Goal: Transaction & Acquisition: Purchase product/service

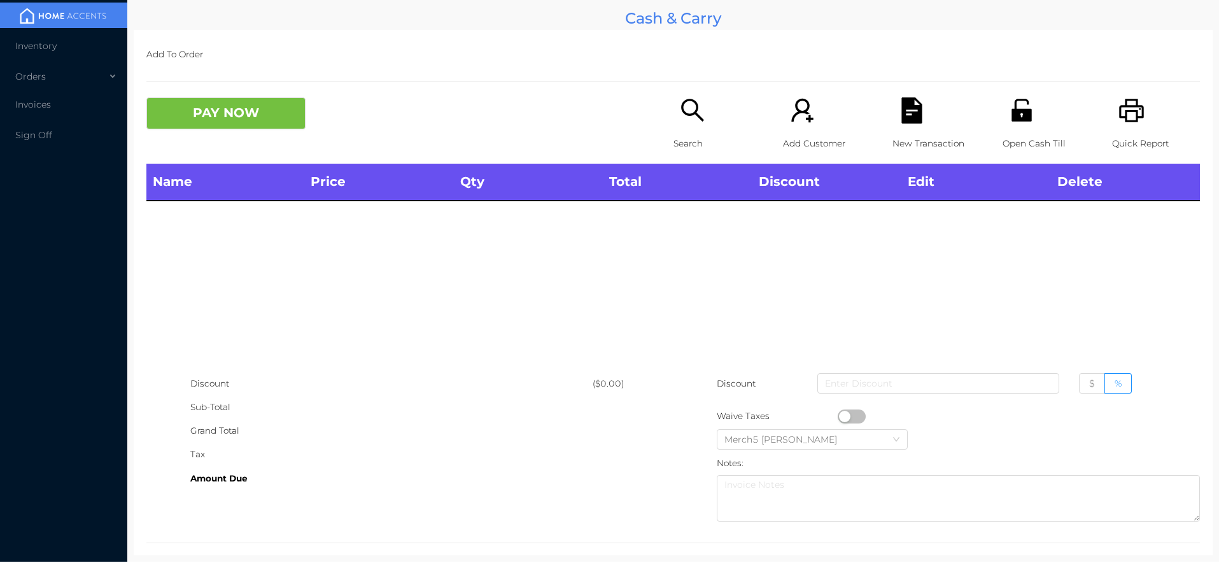
click at [690, 106] on icon "icon: search" at bounding box center [693, 110] width 26 height 26
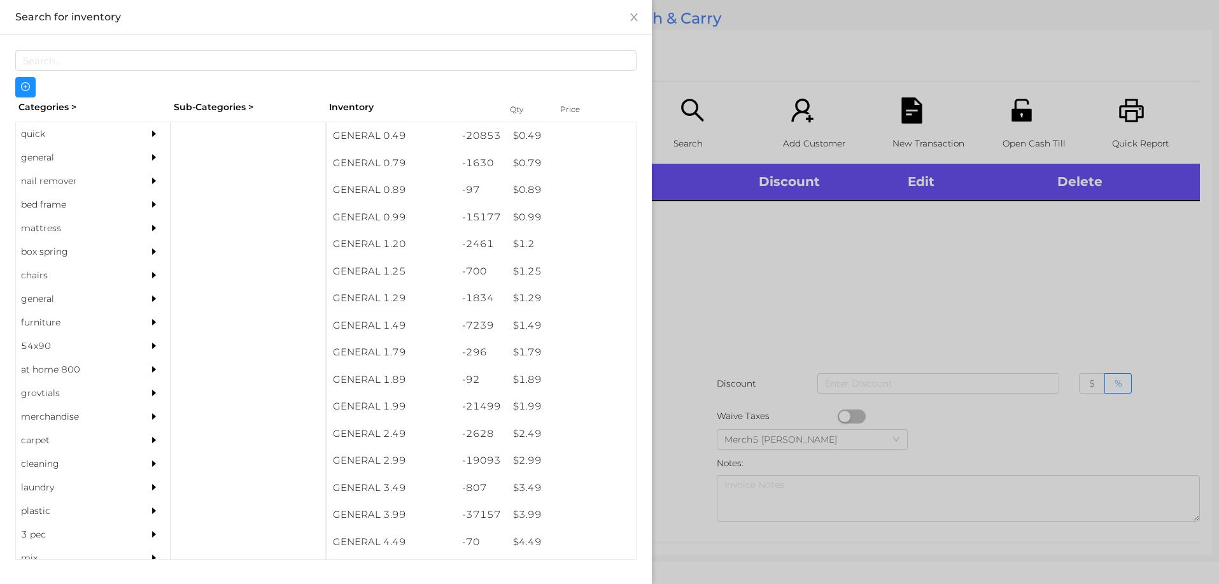
click at [144, 146] on div at bounding box center [156, 158] width 25 height 24
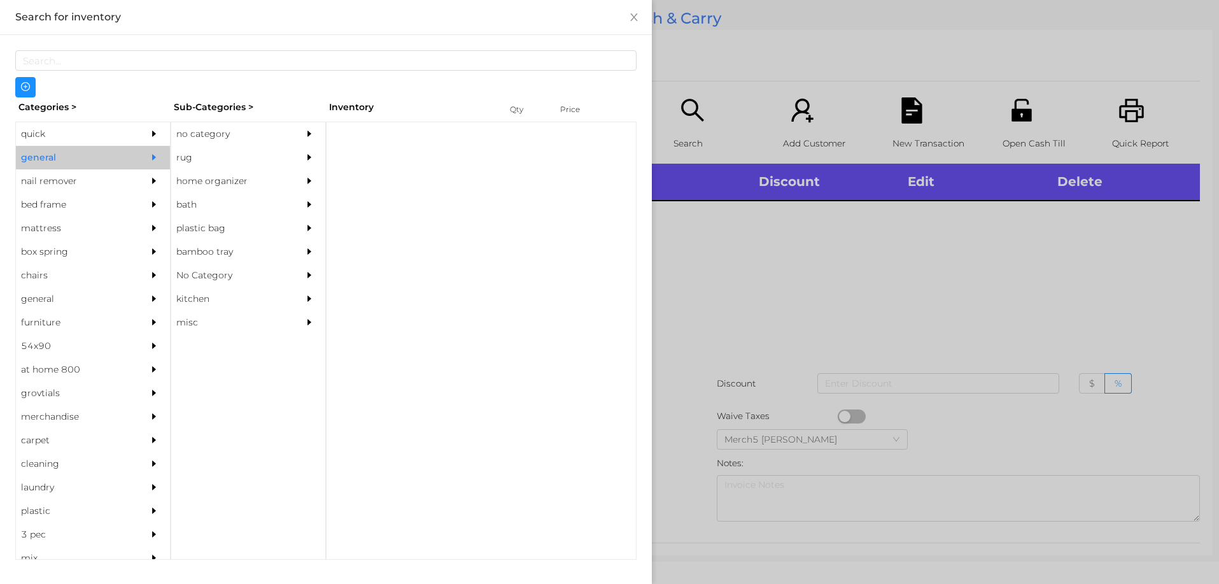
click at [202, 137] on div "no category" at bounding box center [229, 134] width 116 height 24
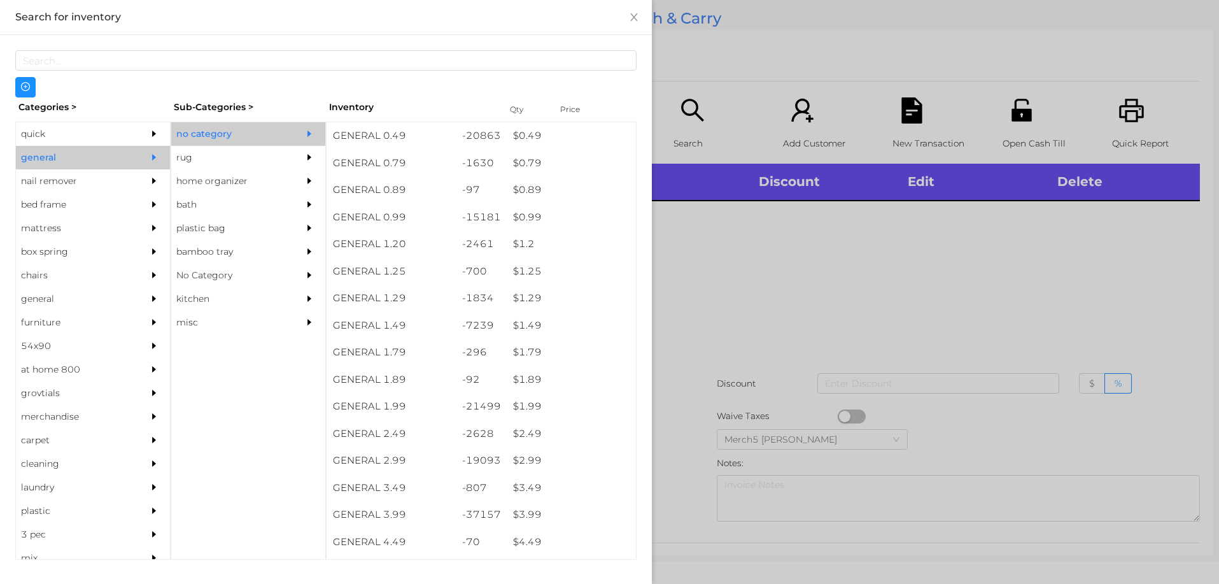
click at [895, 202] on div at bounding box center [609, 292] width 1219 height 584
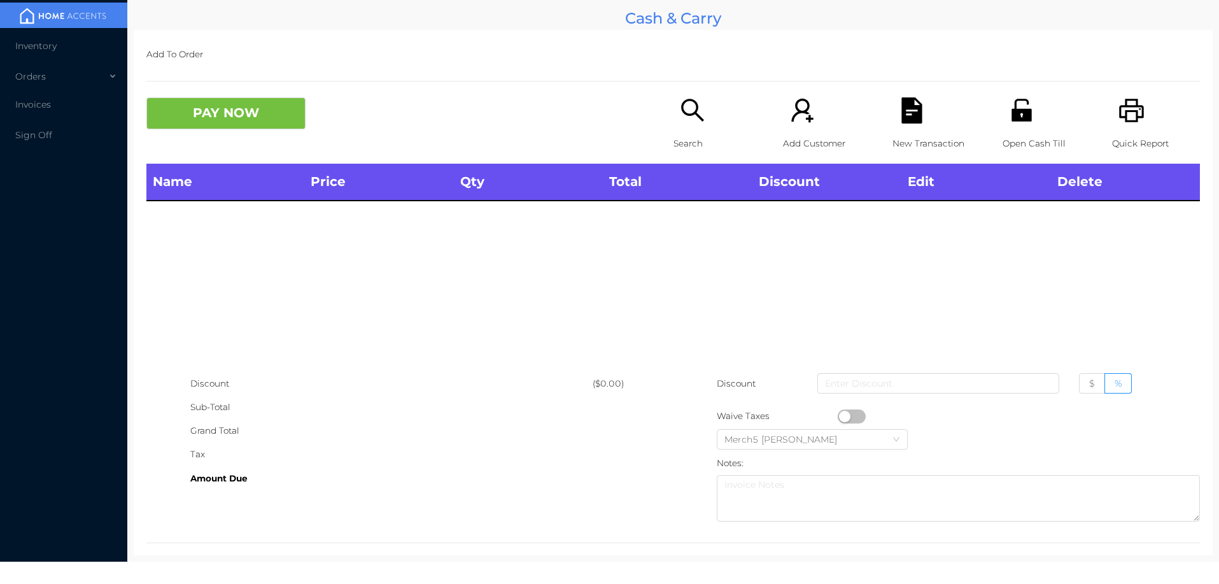
click at [690, 122] on icon "icon: search" at bounding box center [693, 110] width 26 height 26
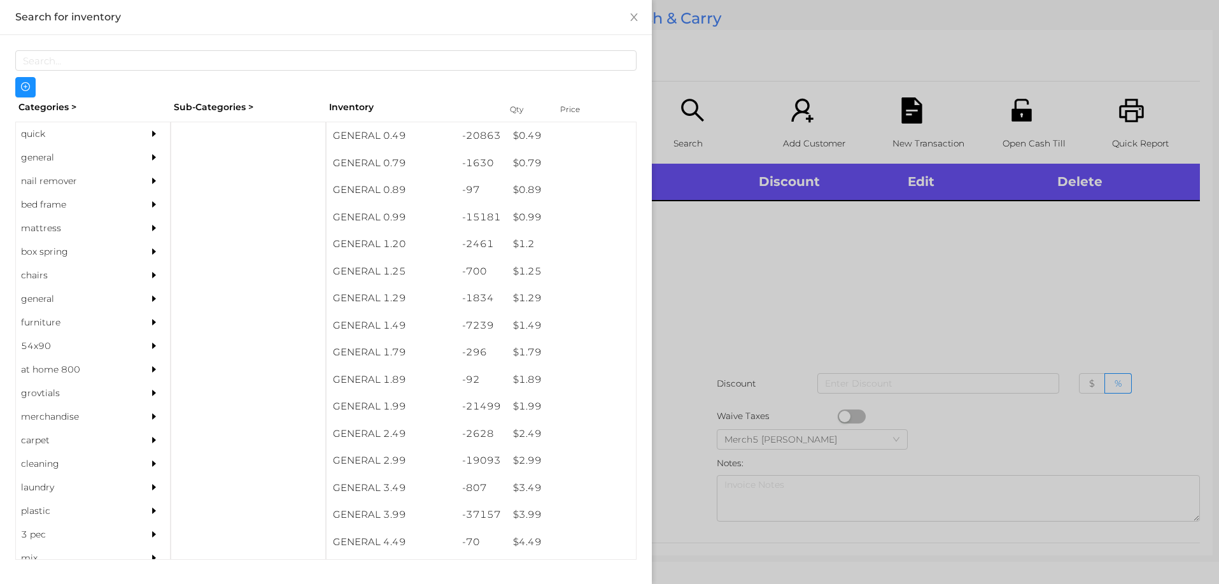
click at [131, 156] on div "general" at bounding box center [93, 158] width 154 height 24
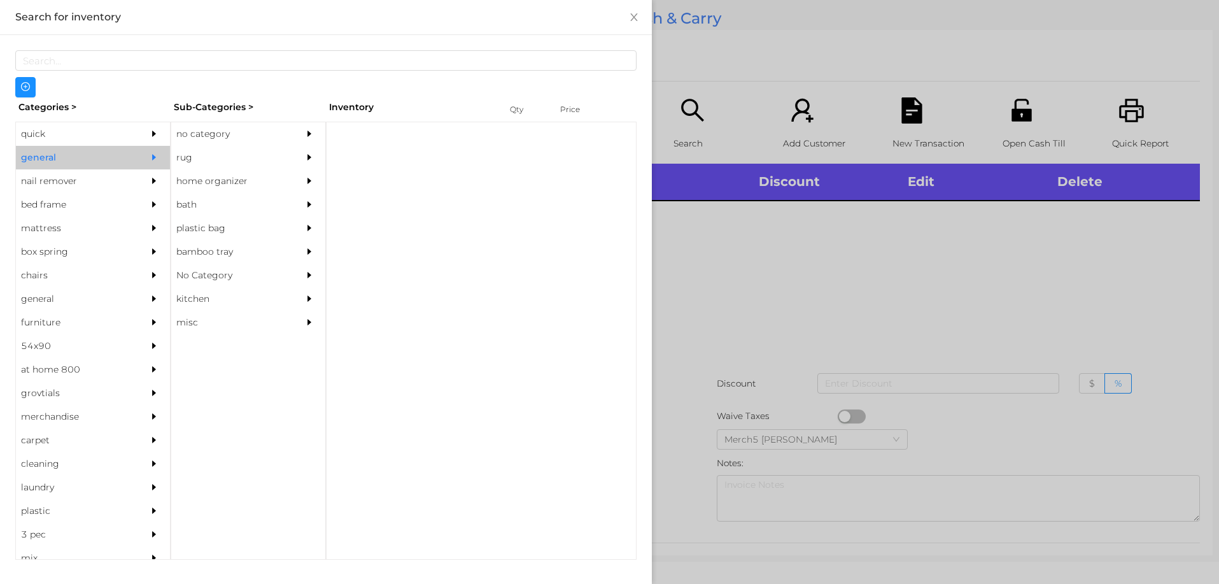
click at [219, 133] on div "no category" at bounding box center [229, 134] width 116 height 24
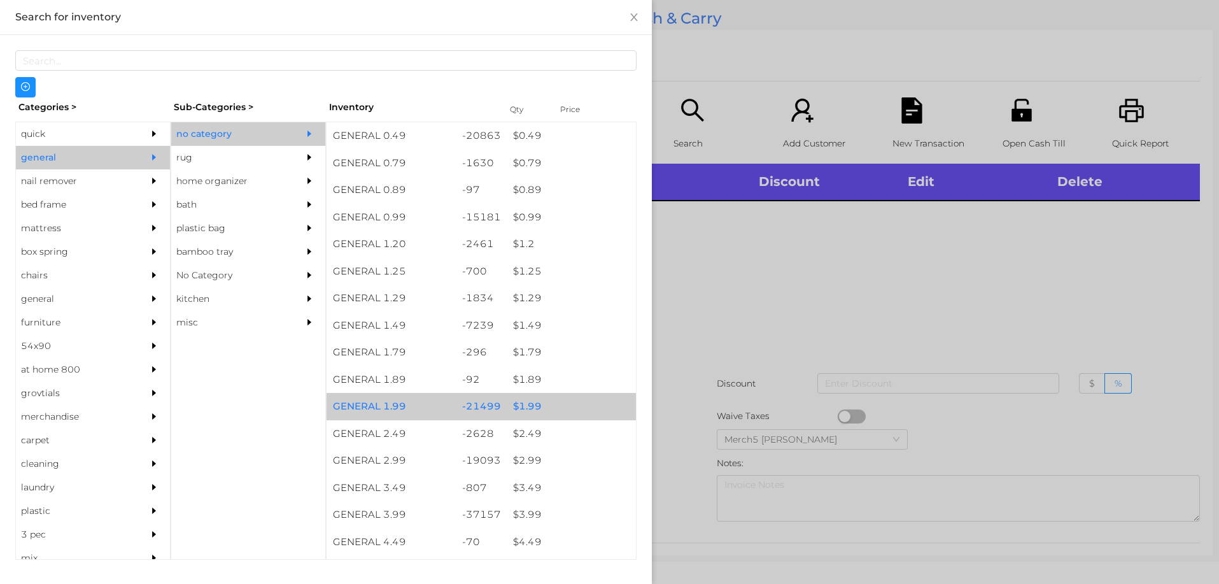
click at [565, 410] on div "$ 1.99" at bounding box center [571, 406] width 129 height 27
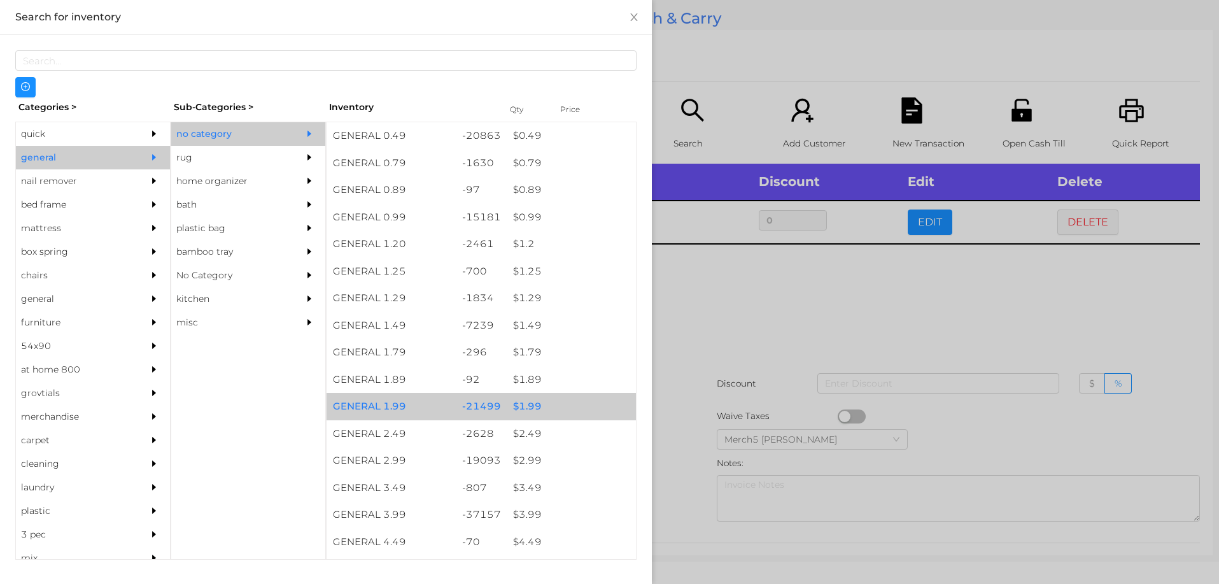
click at [573, 407] on div "$ 1.99" at bounding box center [571, 406] width 129 height 27
click at [584, 406] on div "$ 1.99" at bounding box center [571, 406] width 129 height 27
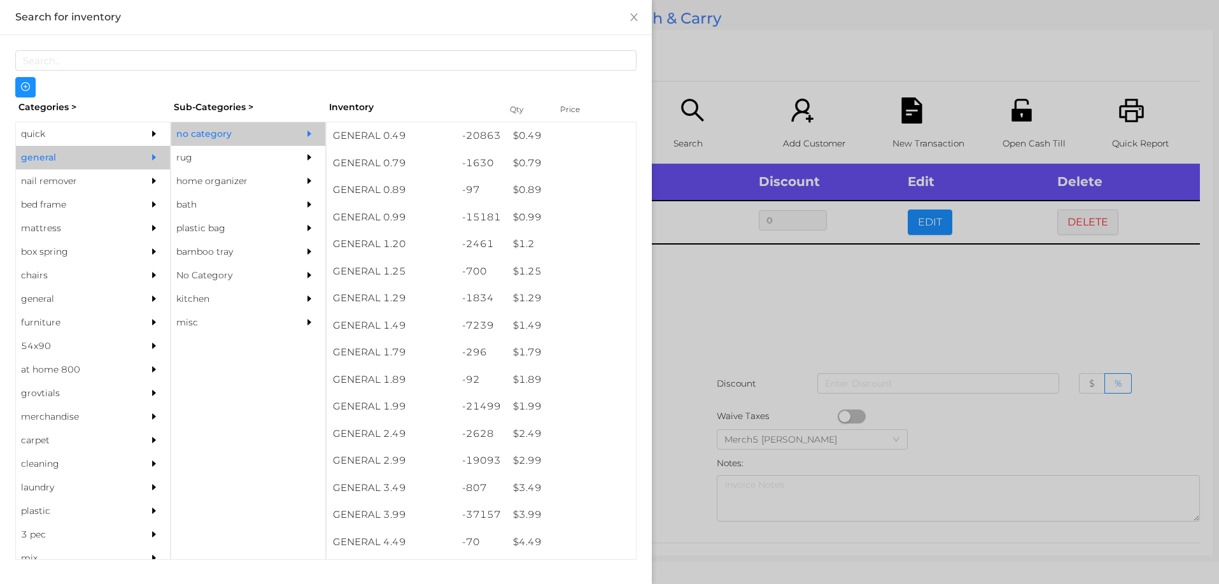
click at [780, 351] on div at bounding box center [609, 292] width 1219 height 584
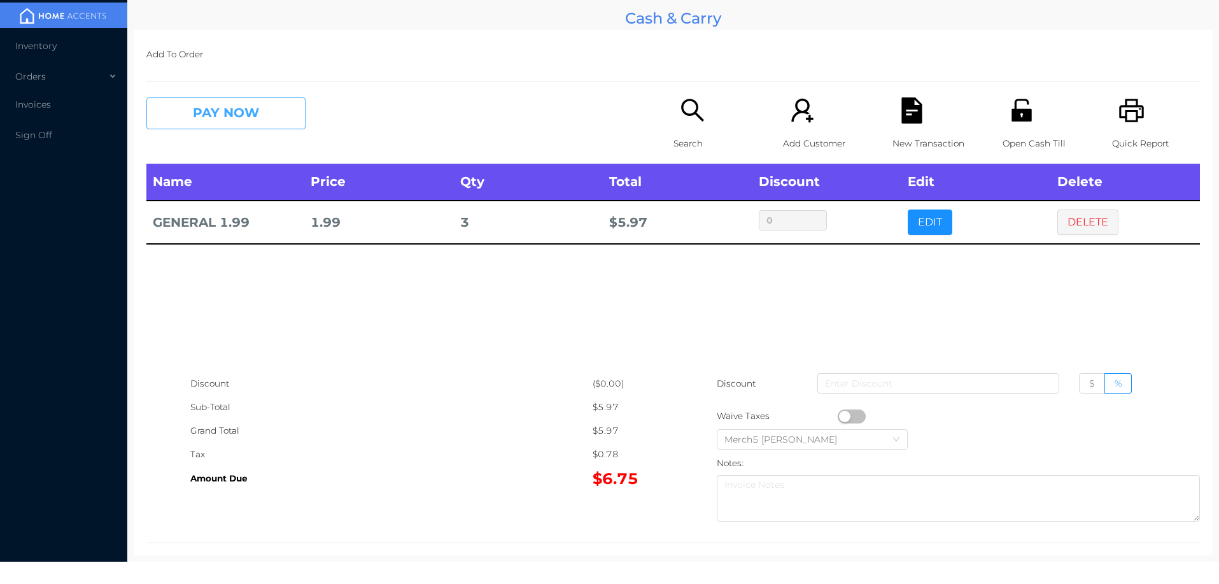
click at [286, 109] on button "PAY NOW" at bounding box center [225, 113] width 159 height 32
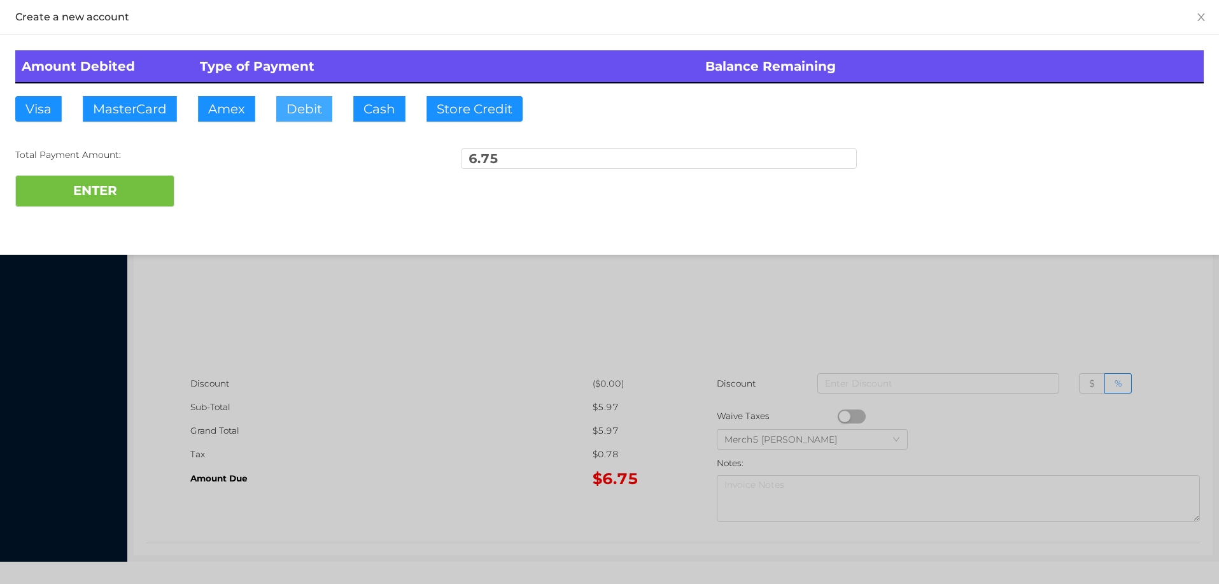
click at [314, 117] on button "Debit" at bounding box center [304, 108] width 56 height 25
click at [144, 200] on button "ENTER" at bounding box center [94, 191] width 159 height 32
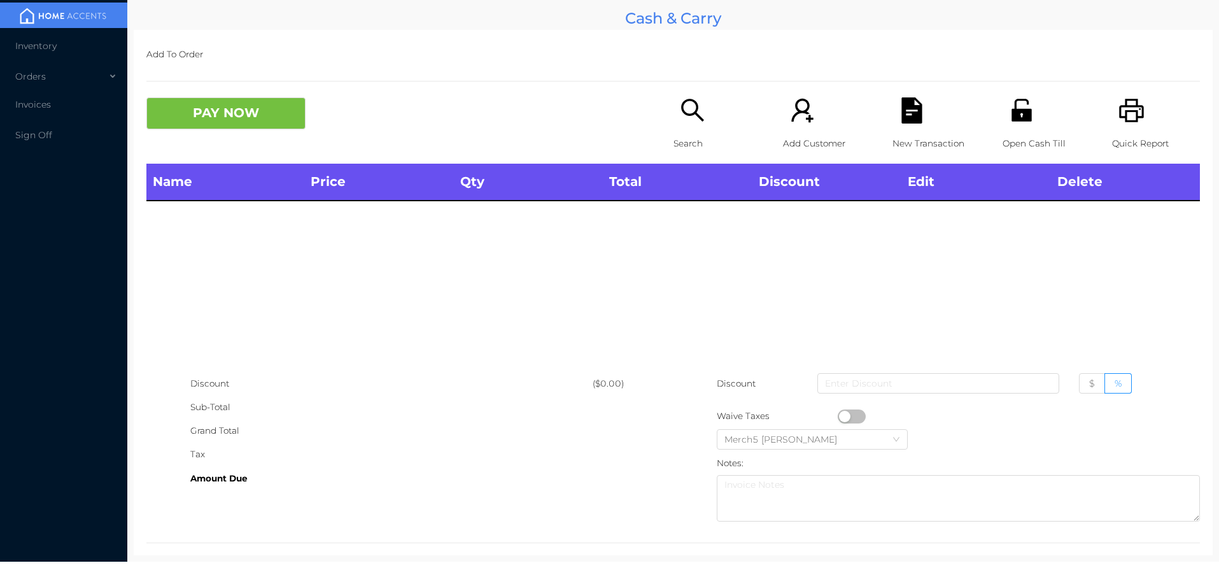
click at [702, 110] on div "Search" at bounding box center [717, 130] width 88 height 66
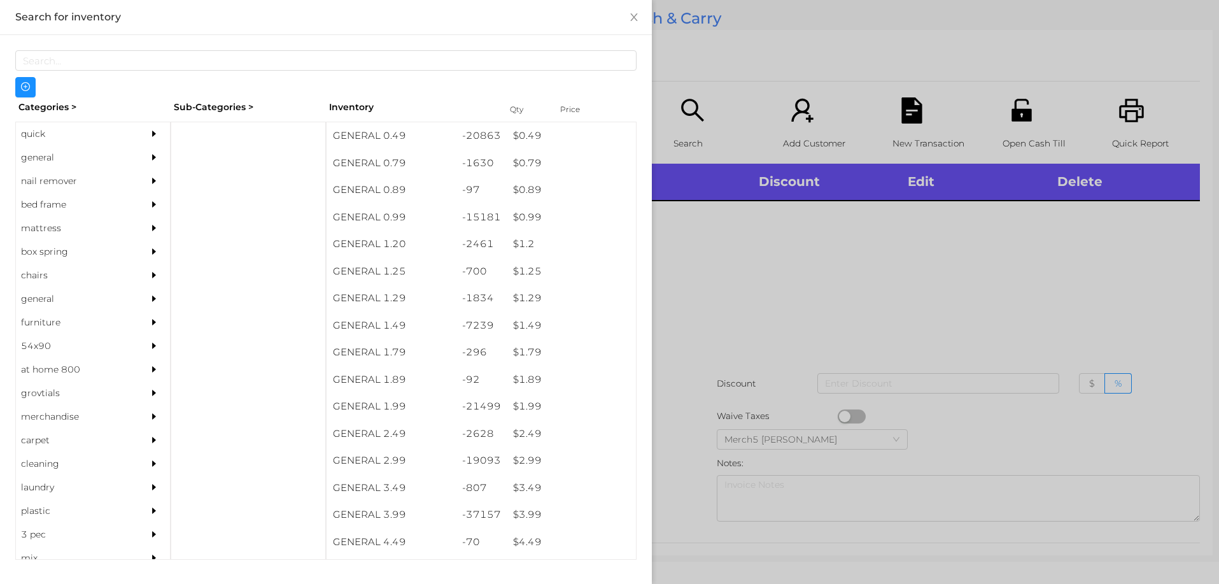
click at [144, 158] on div at bounding box center [156, 158] width 25 height 24
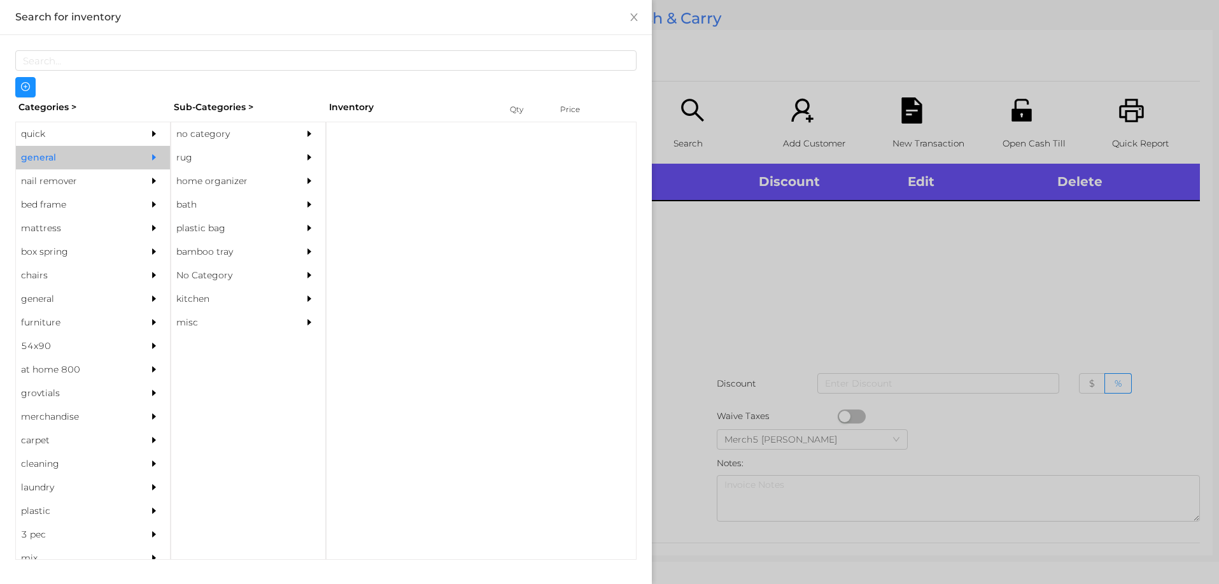
click at [258, 123] on div "no category" at bounding box center [229, 134] width 116 height 24
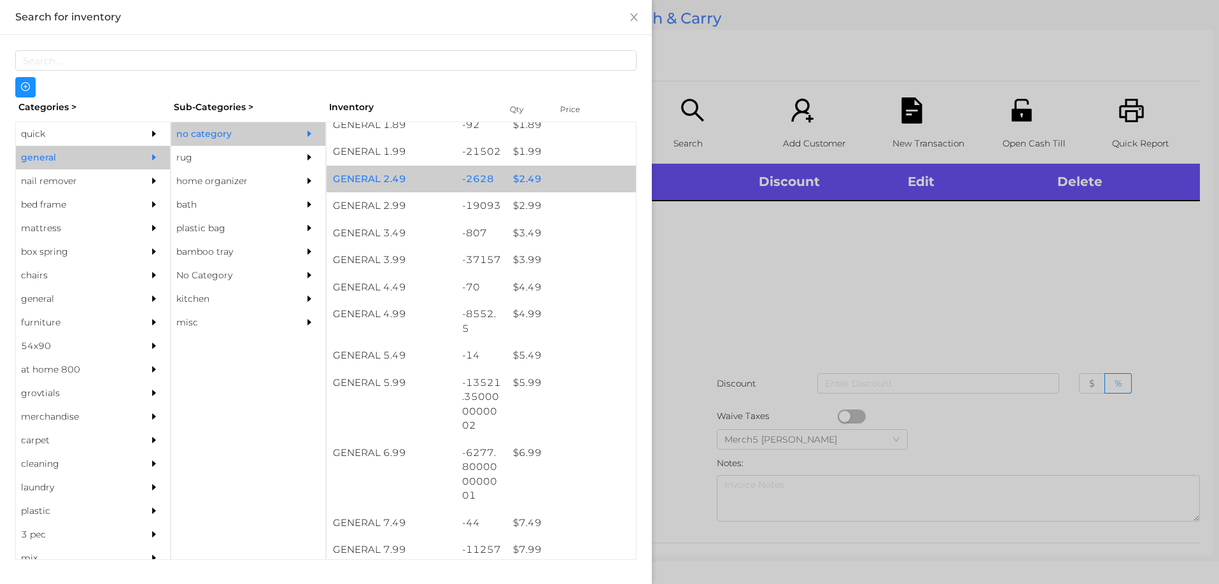
scroll to position [509, 0]
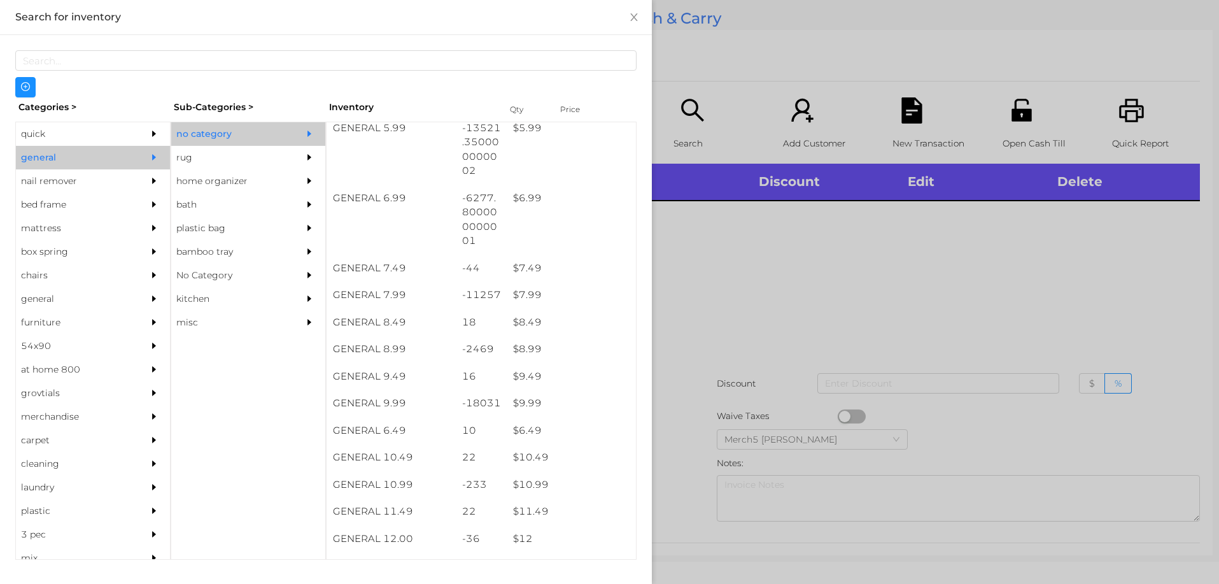
click at [864, 280] on div at bounding box center [609, 292] width 1219 height 584
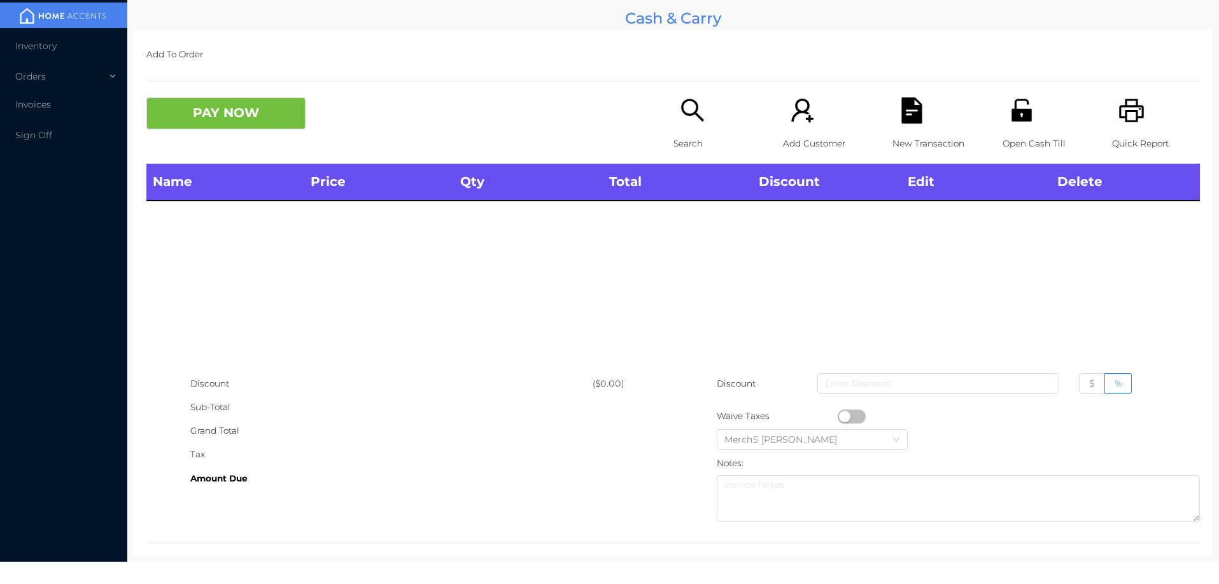
click at [683, 129] on div "Search" at bounding box center [717, 130] width 88 height 66
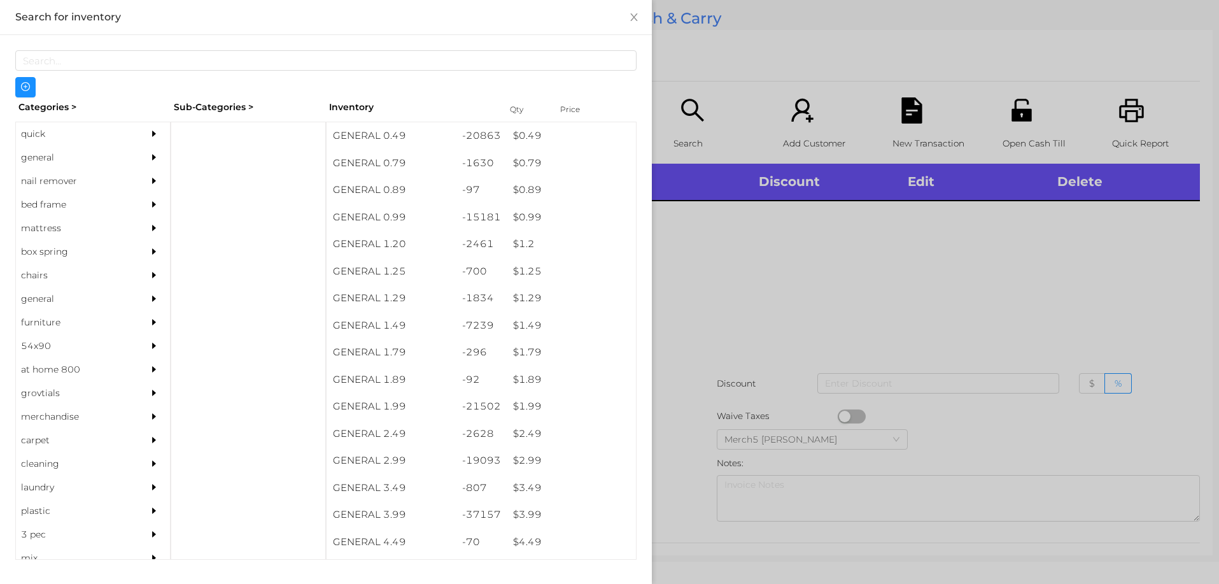
click at [60, 169] on div "nail remover" at bounding box center [74, 181] width 116 height 24
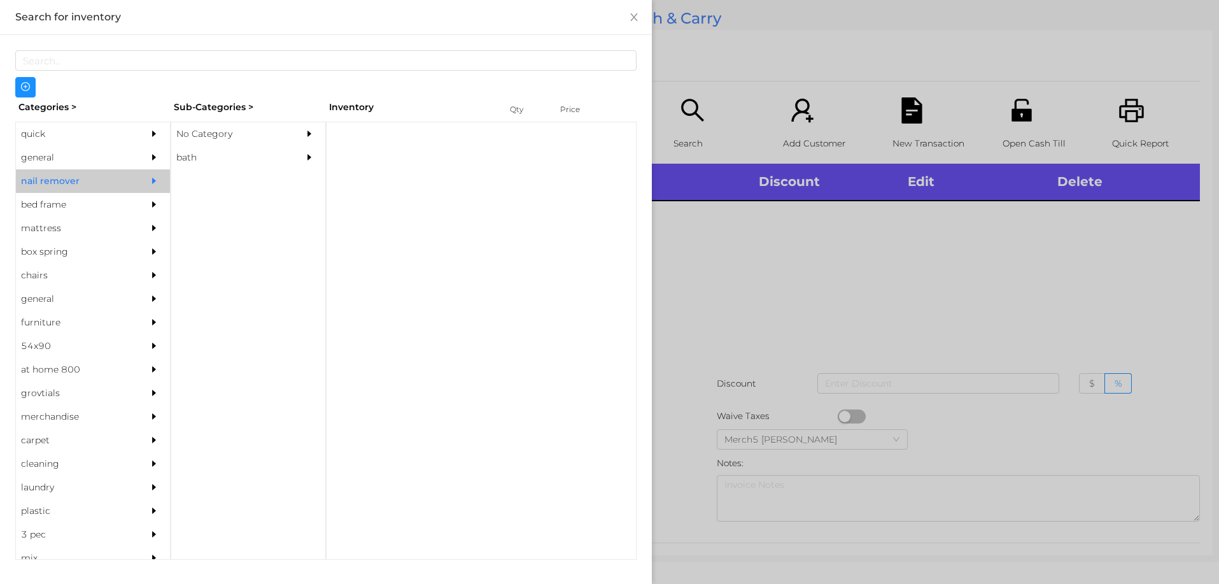
drag, startPoint x: 136, startPoint y: 160, endPoint x: 323, endPoint y: 138, distance: 188.4
click at [144, 160] on div at bounding box center [156, 158] width 25 height 24
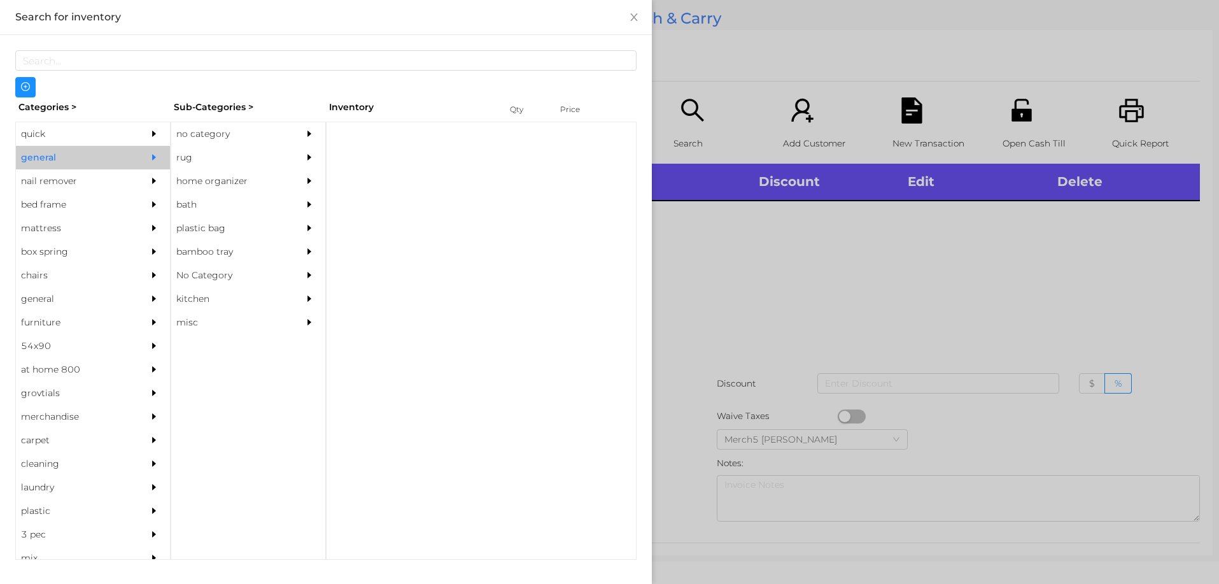
click at [327, 125] on div at bounding box center [481, 341] width 311 height 438
click at [305, 140] on div at bounding box center [312, 134] width 25 height 24
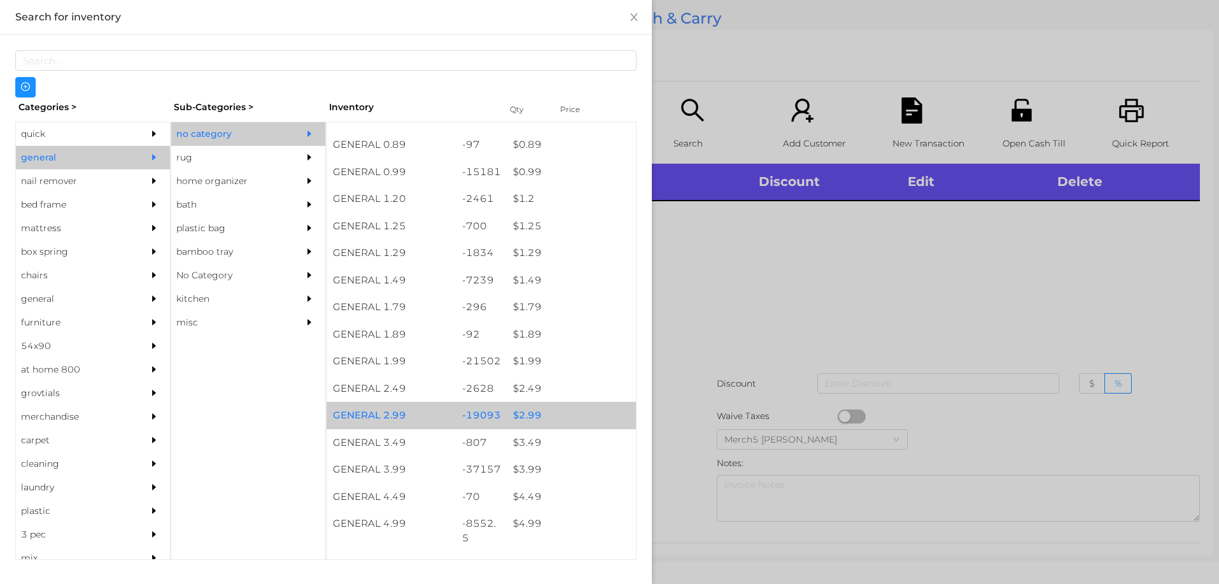
scroll to position [318, 0]
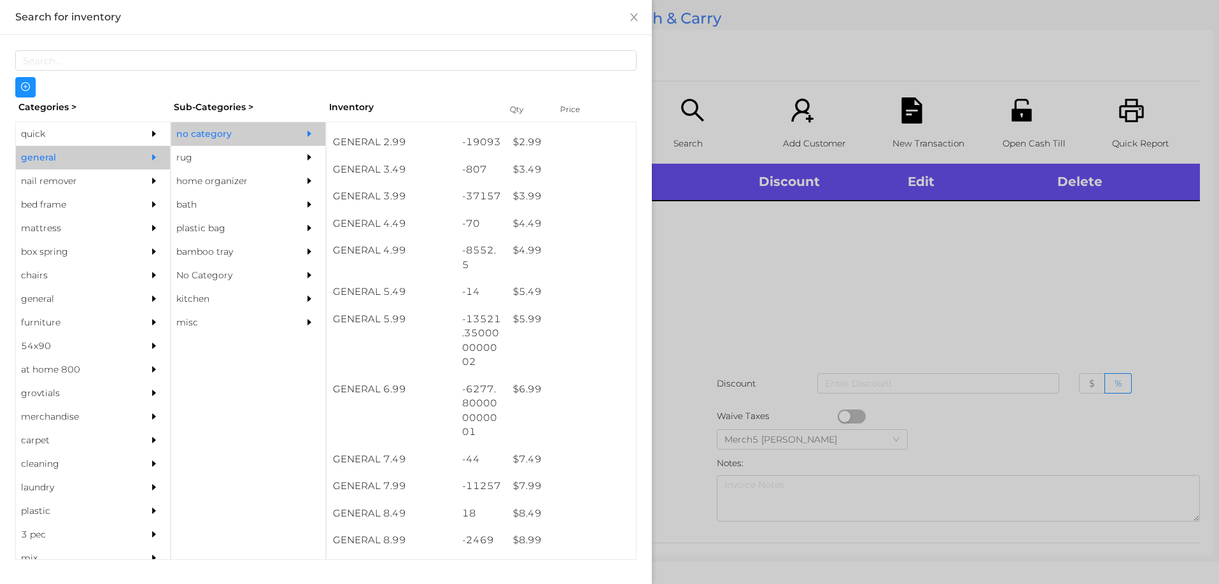
click at [809, 314] on div at bounding box center [609, 292] width 1219 height 584
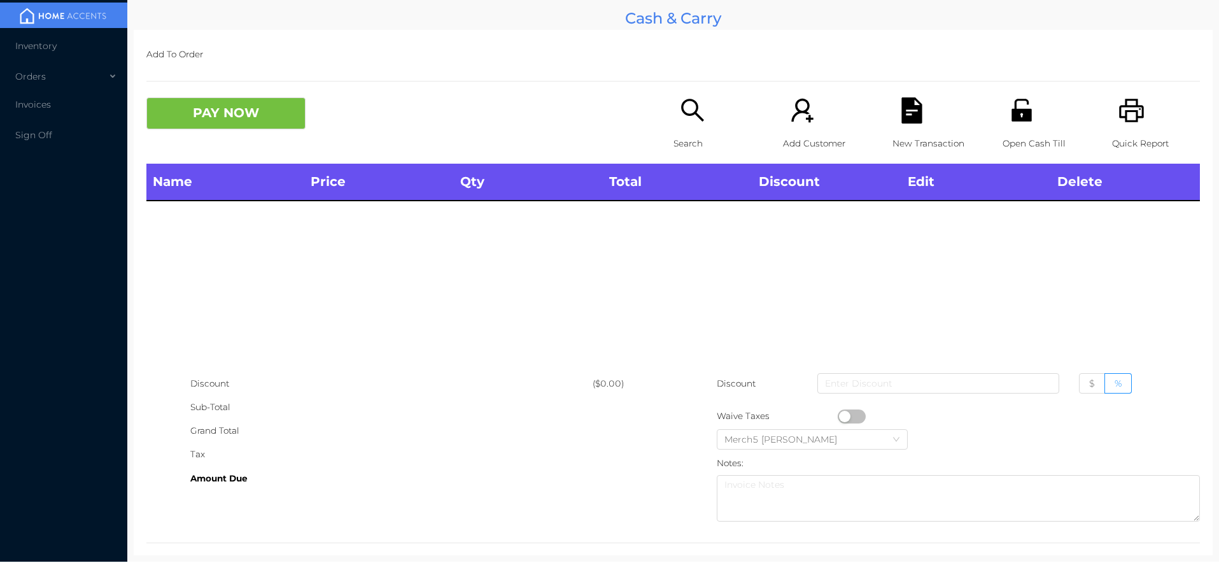
click at [689, 101] on icon "icon: search" at bounding box center [692, 110] width 23 height 23
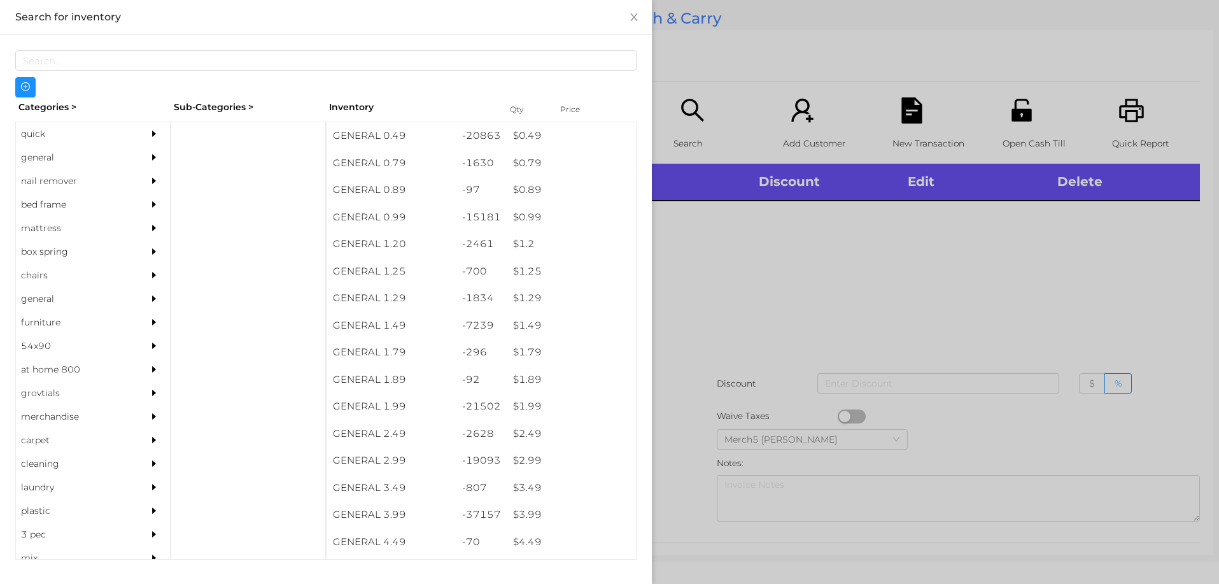
click at [88, 148] on div "general" at bounding box center [74, 158] width 116 height 24
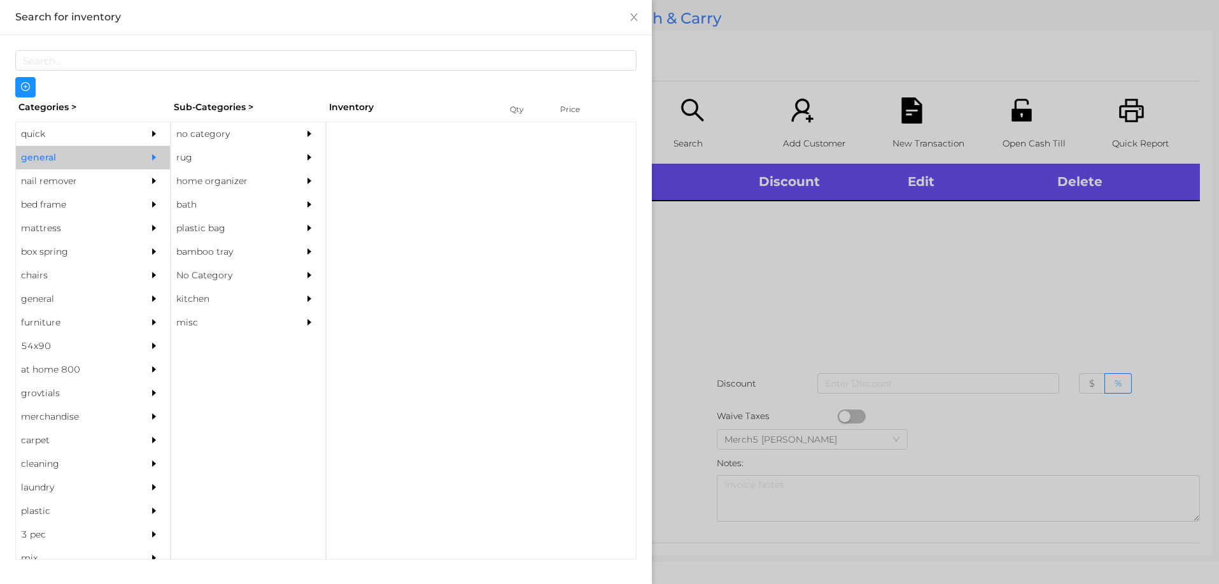
click at [230, 126] on div "no category" at bounding box center [229, 134] width 116 height 24
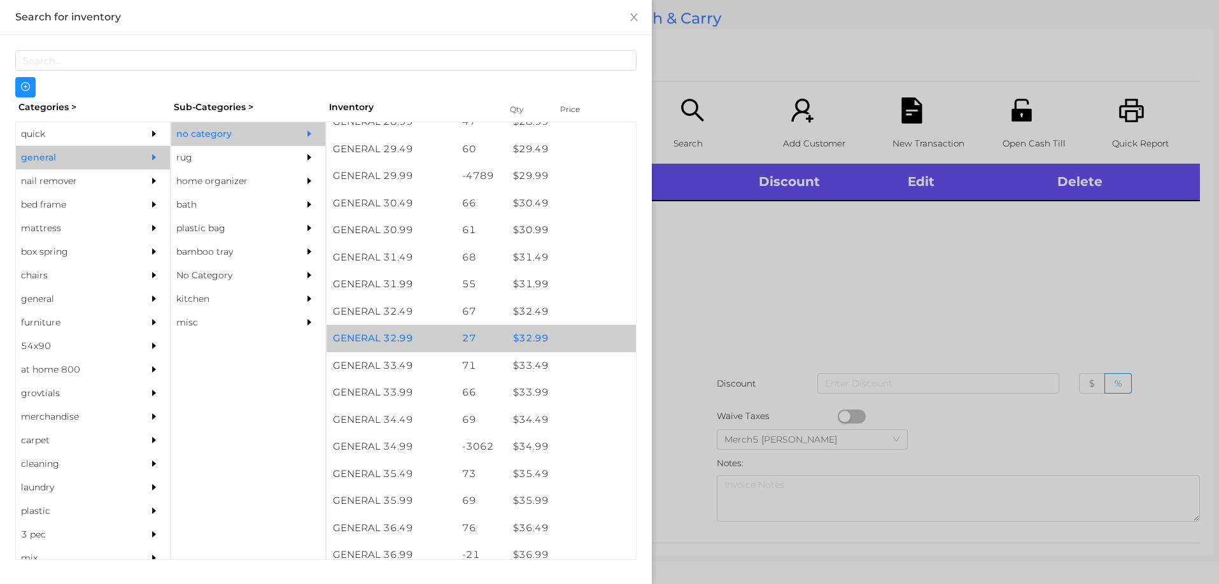
scroll to position [1990, 0]
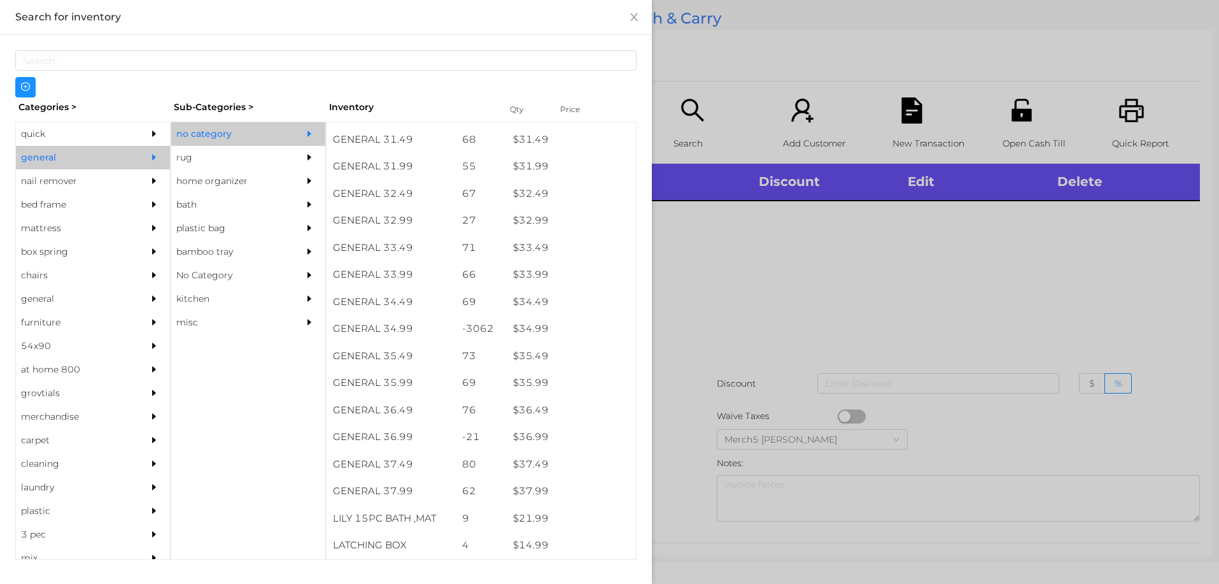
click at [789, 256] on div at bounding box center [609, 292] width 1219 height 584
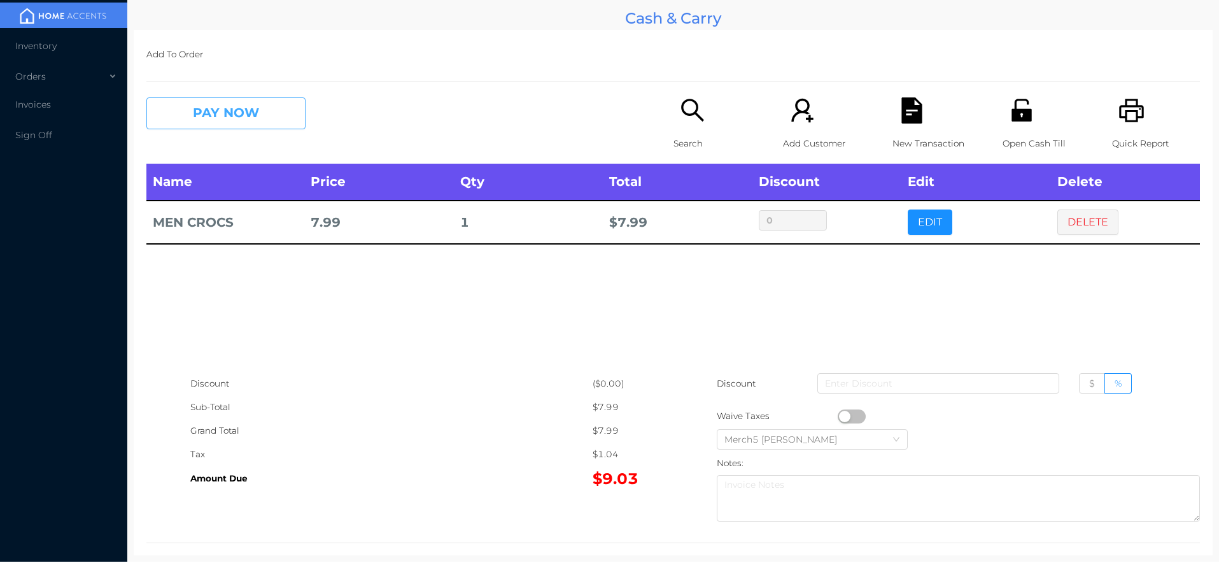
click at [295, 110] on button "PAY NOW" at bounding box center [225, 113] width 159 height 32
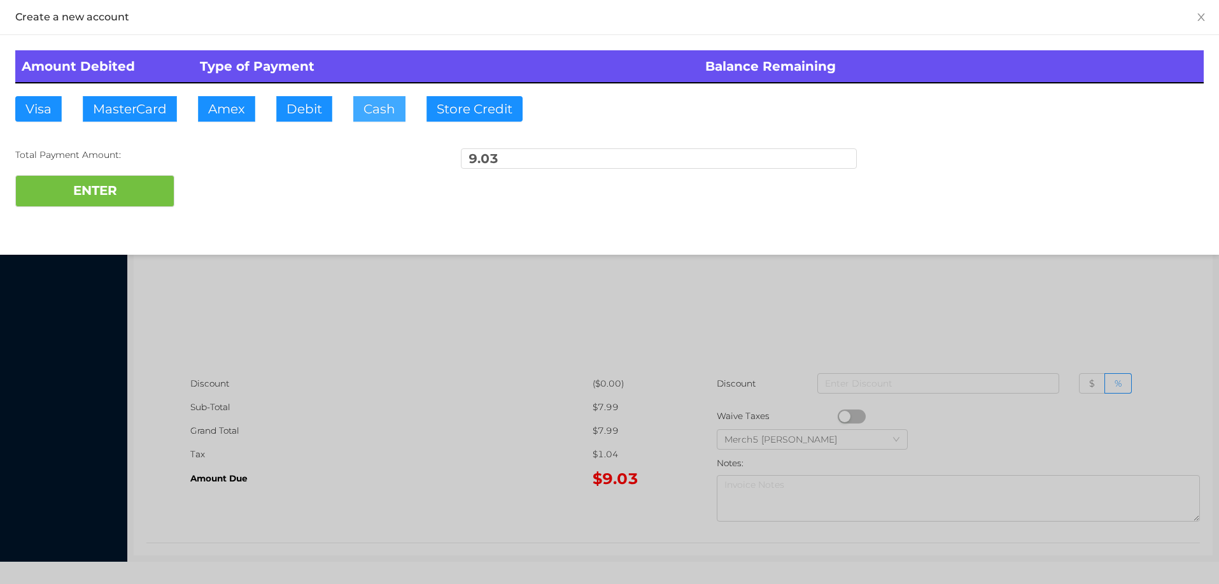
click at [374, 109] on button "Cash" at bounding box center [379, 108] width 52 height 25
type input "10.05"
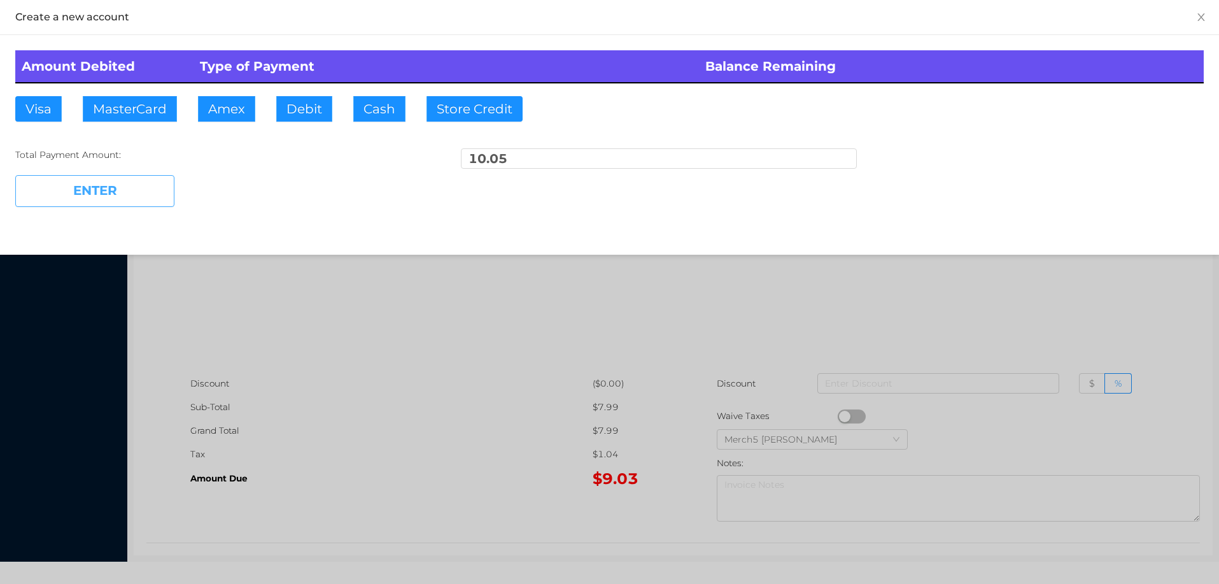
click at [139, 199] on button "ENTER" at bounding box center [94, 191] width 159 height 32
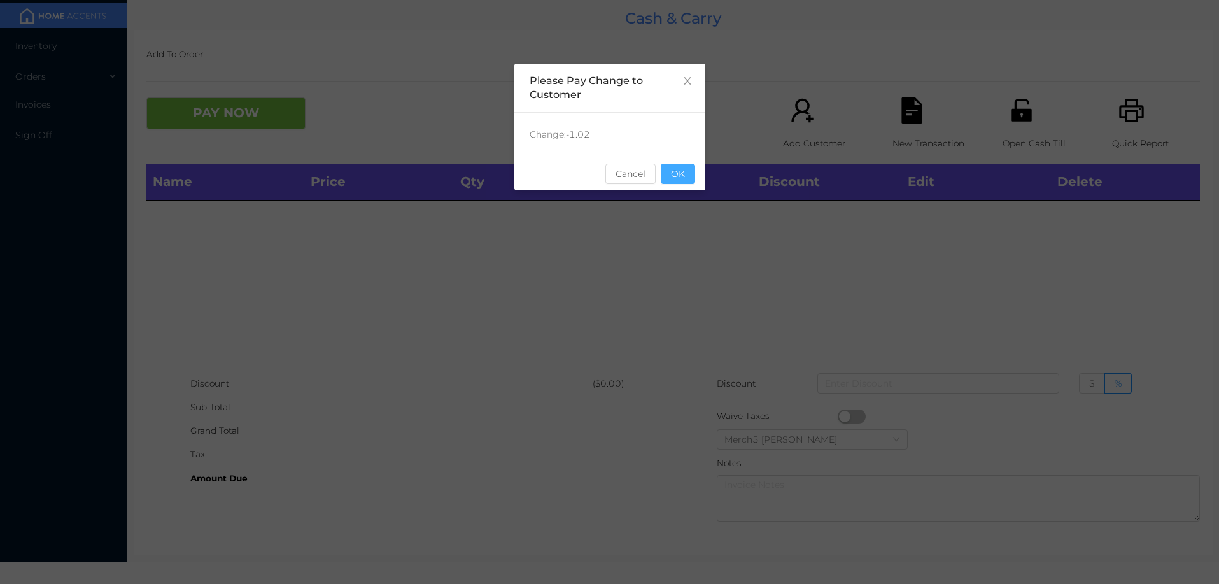
click at [686, 169] on button "OK" at bounding box center [678, 174] width 34 height 20
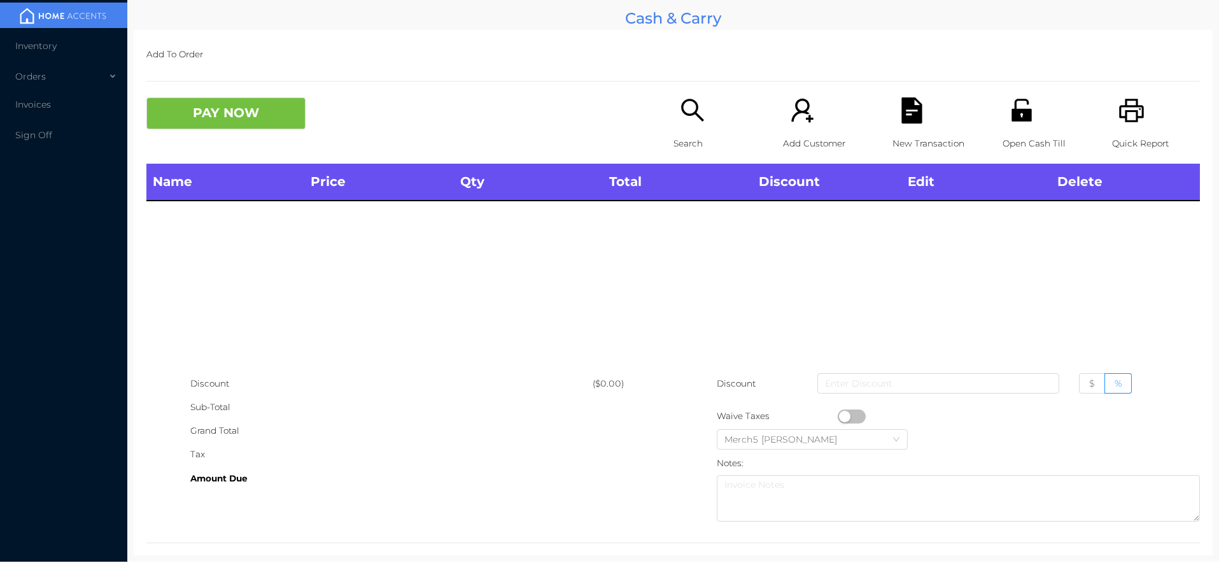
click at [1119, 116] on icon "icon: printer" at bounding box center [1131, 110] width 24 height 23
click at [680, 100] on icon "icon: search" at bounding box center [693, 110] width 26 height 26
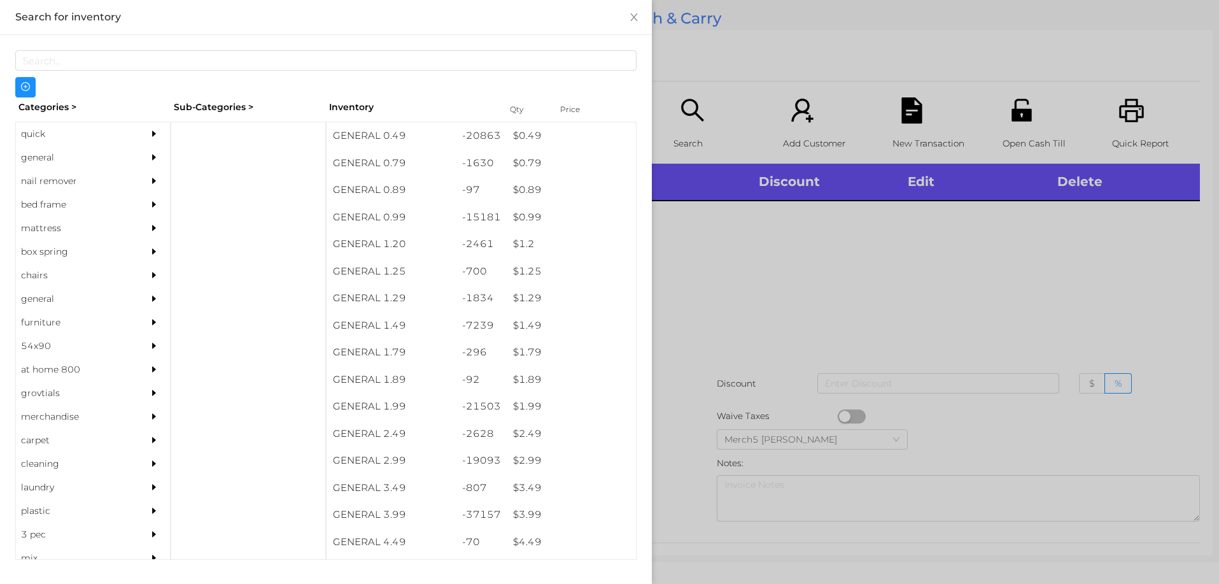
click at [131, 154] on div "general" at bounding box center [93, 158] width 154 height 24
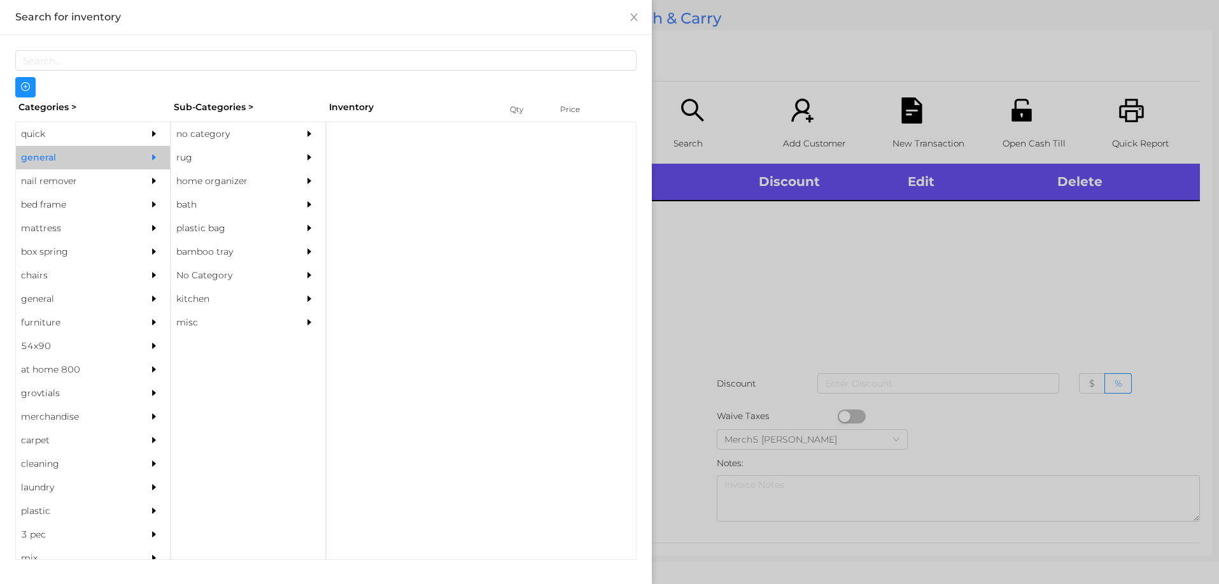
click at [239, 135] on div "no category" at bounding box center [229, 134] width 116 height 24
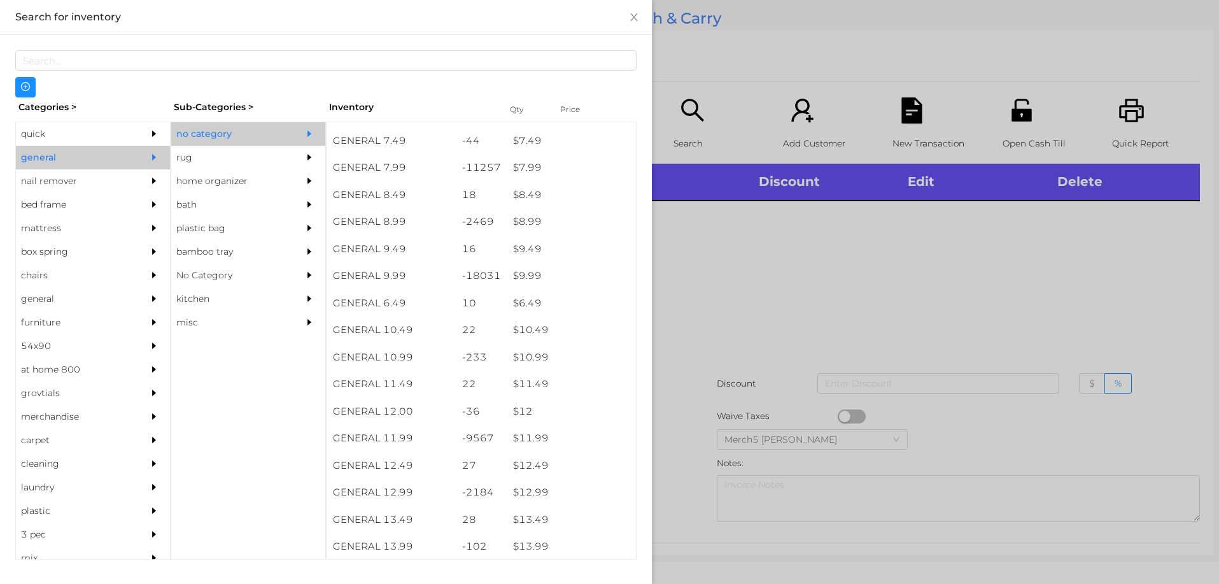
scroll to position [891, 0]
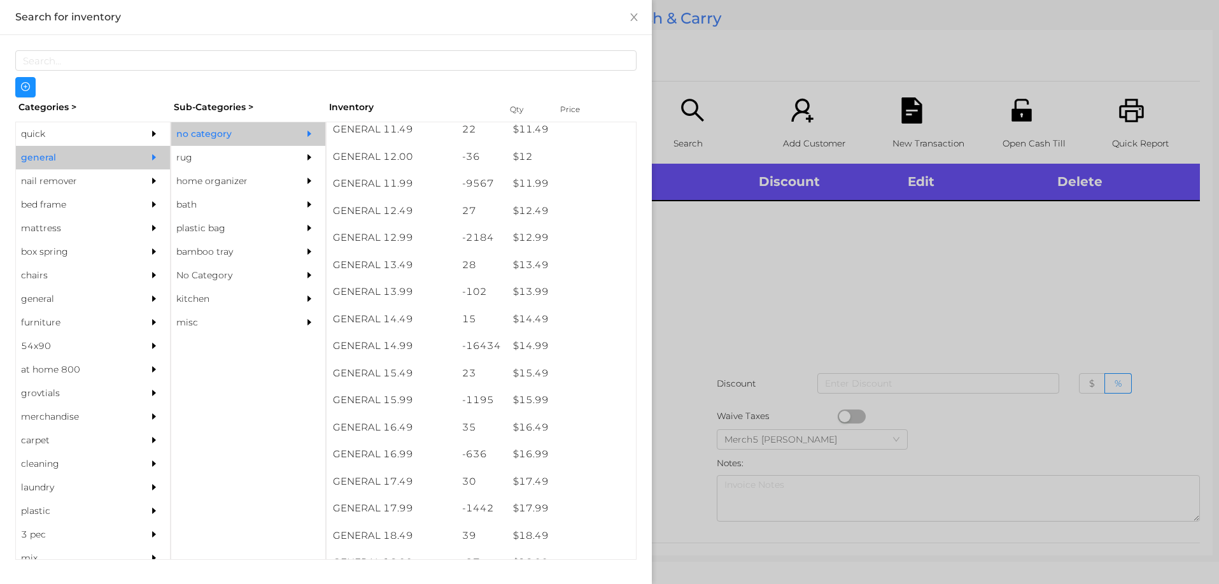
click at [771, 267] on div at bounding box center [609, 292] width 1219 height 584
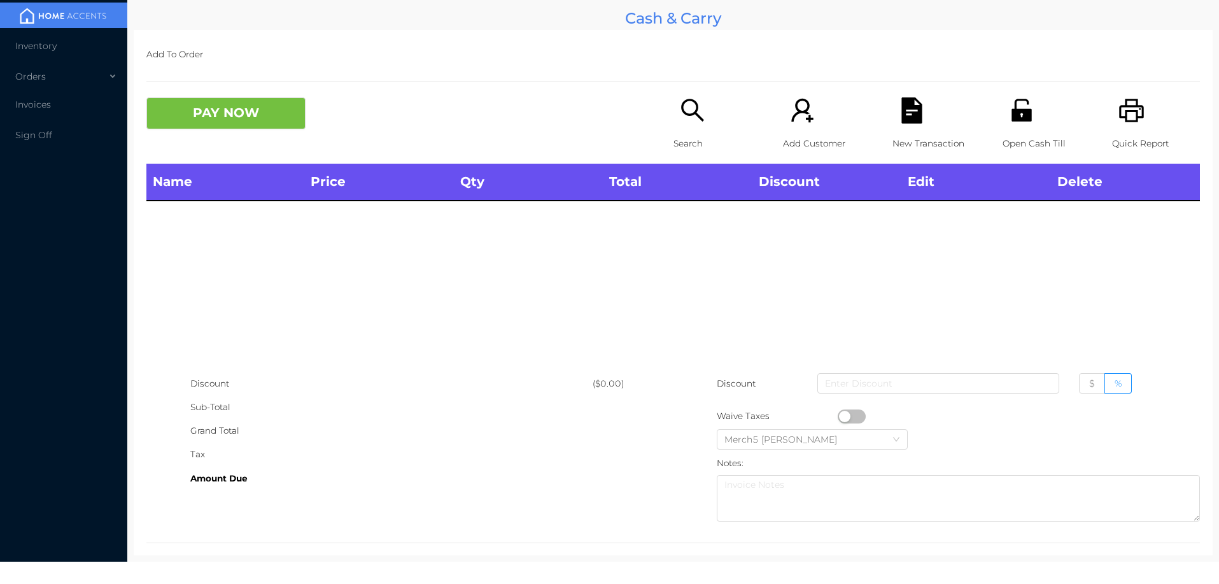
click at [693, 133] on p "Search" at bounding box center [717, 144] width 88 height 24
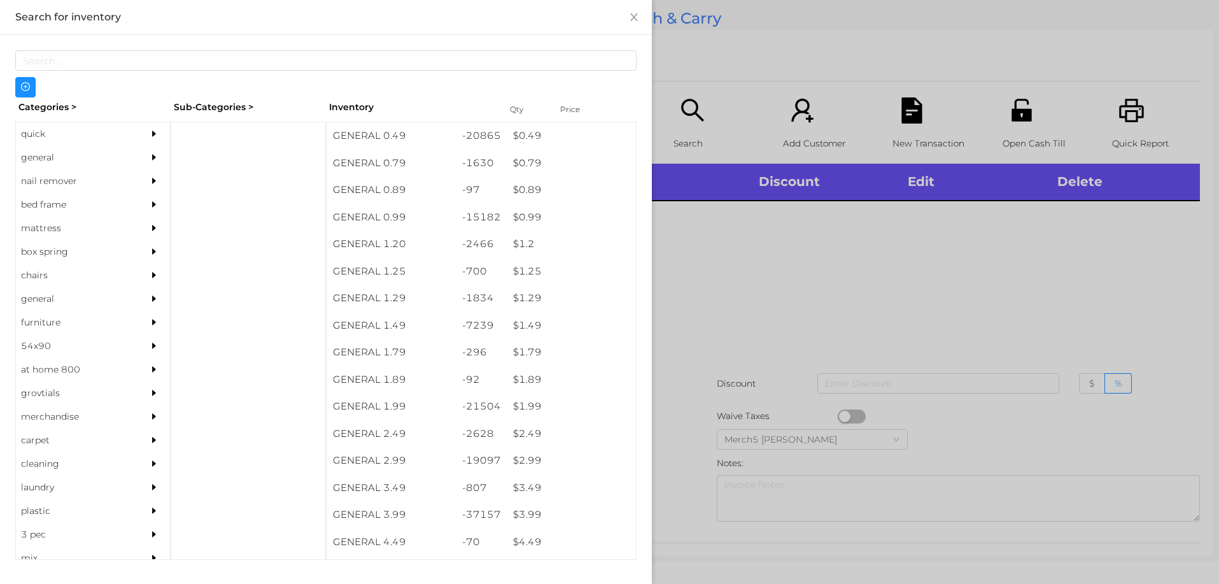
click at [824, 239] on div at bounding box center [609, 292] width 1219 height 584
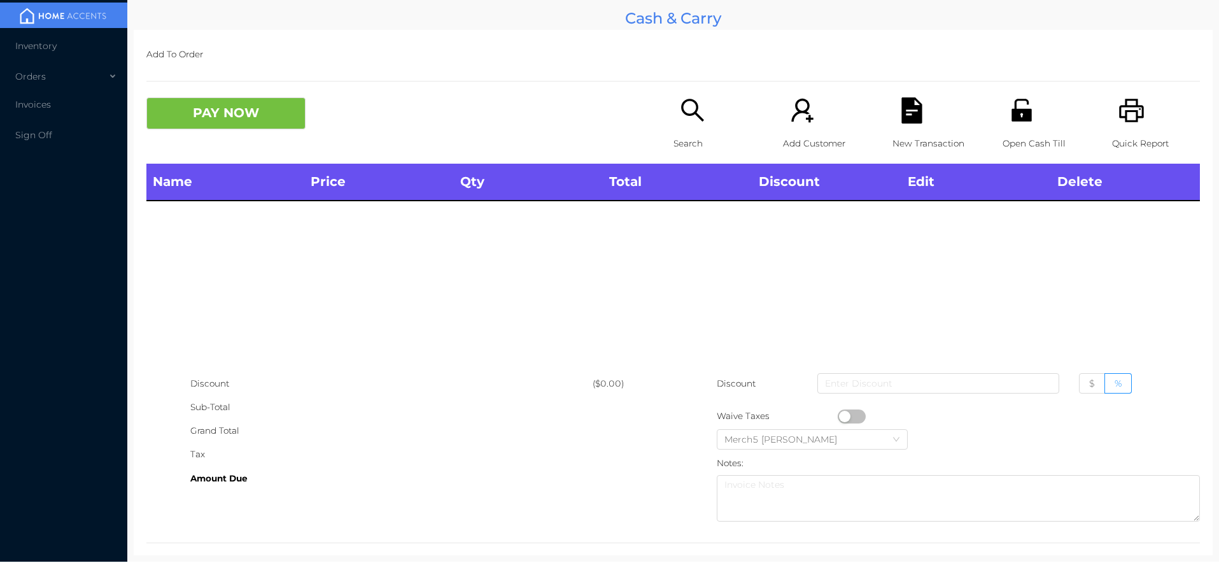
click at [704, 121] on div "Search" at bounding box center [717, 130] width 88 height 66
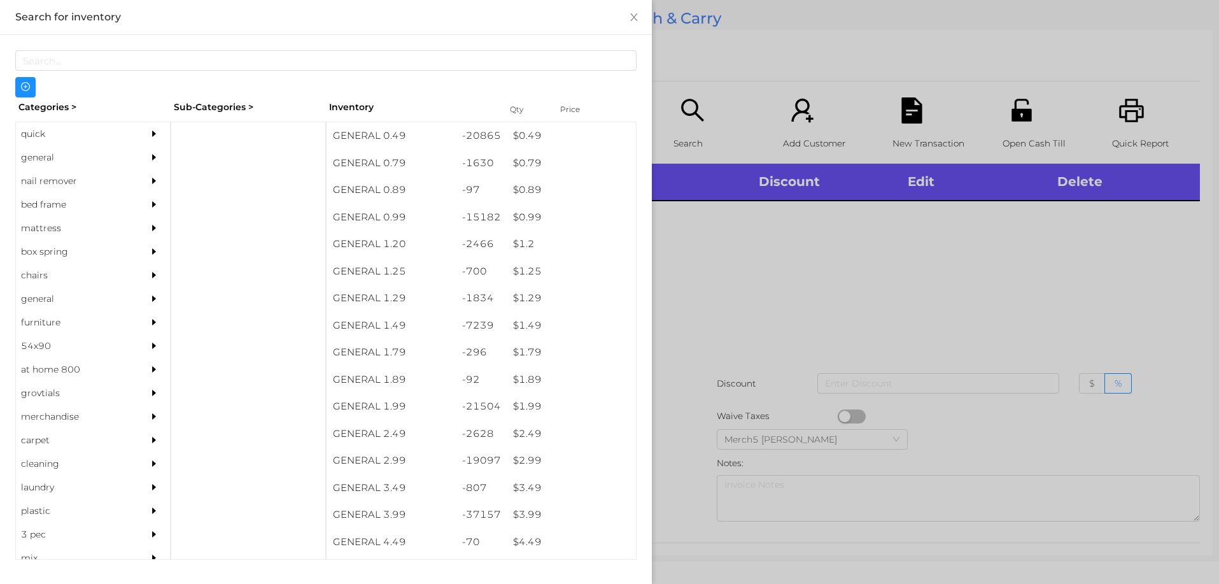
click at [107, 164] on div "general" at bounding box center [74, 158] width 116 height 24
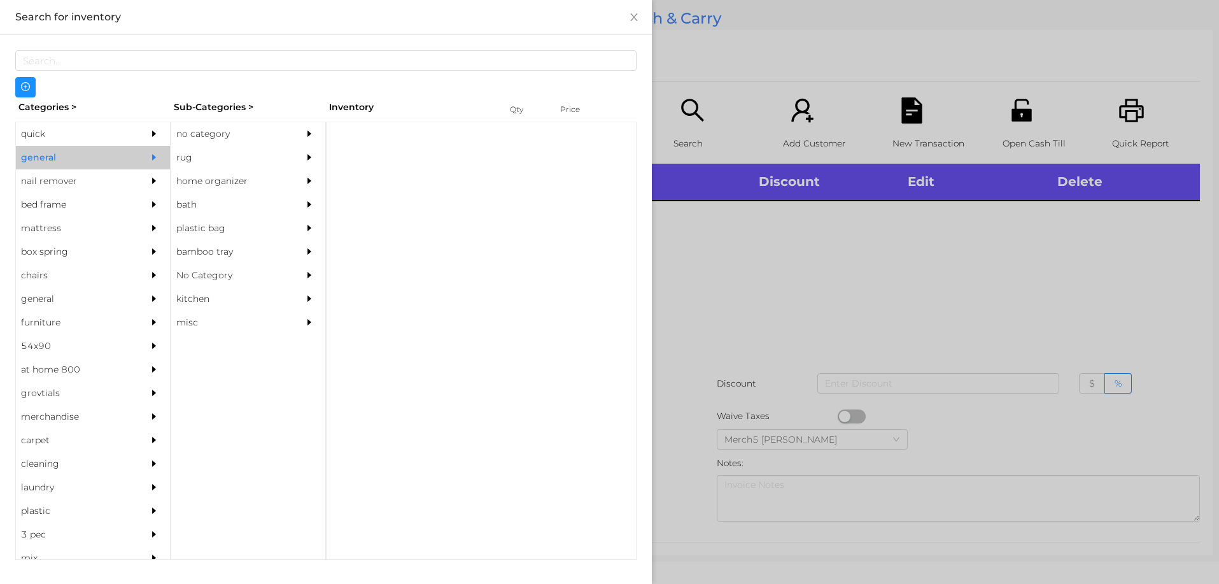
click at [272, 136] on div "no category" at bounding box center [229, 134] width 116 height 24
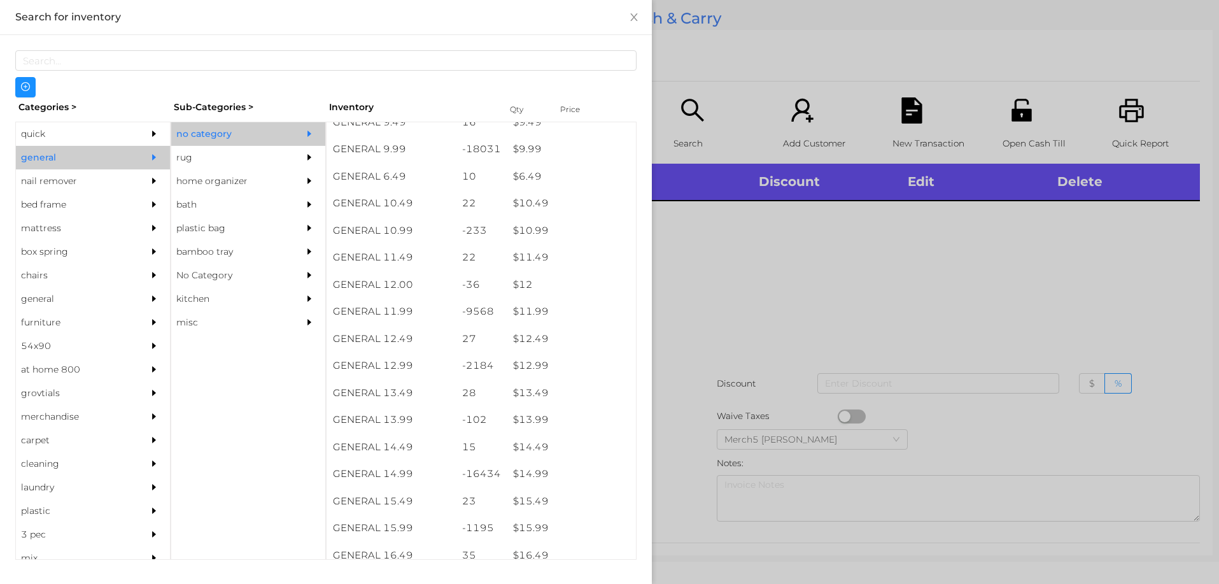
scroll to position [764, 0]
click at [934, 263] on div at bounding box center [609, 292] width 1219 height 584
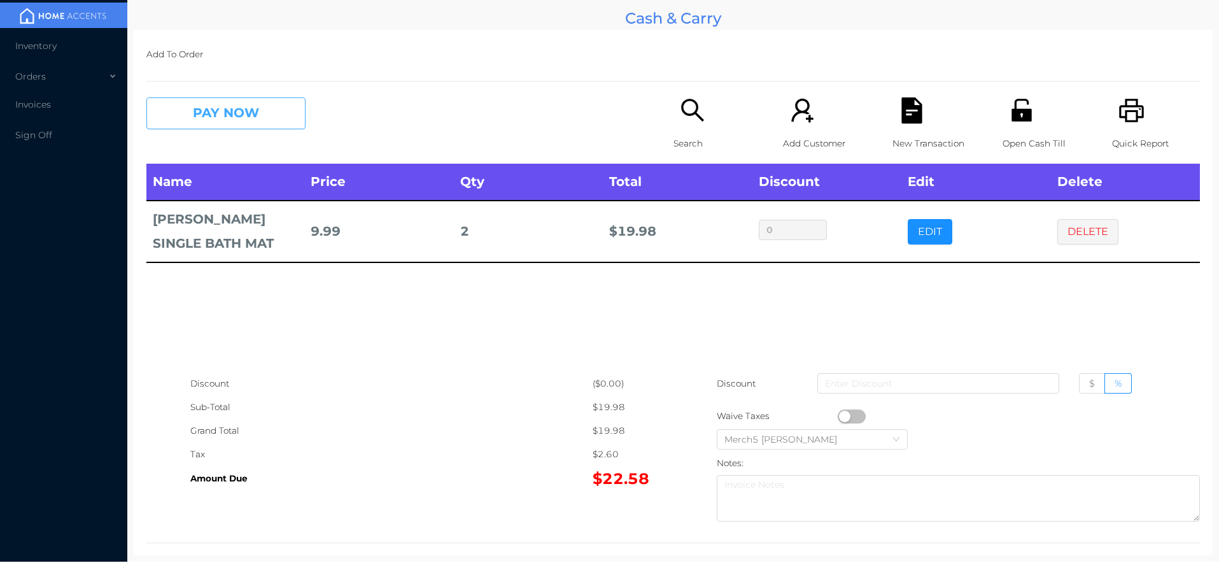
click at [280, 117] on button "PAY NOW" at bounding box center [225, 113] width 159 height 32
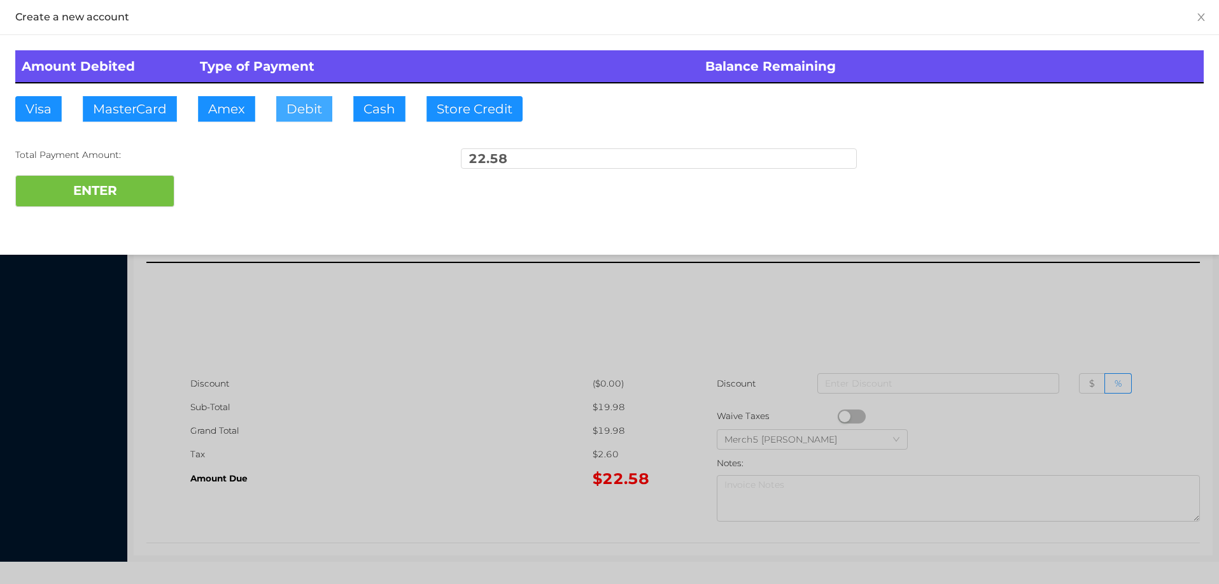
click at [308, 111] on button "Debit" at bounding box center [304, 108] width 56 height 25
click at [140, 192] on button "ENTER" at bounding box center [94, 191] width 159 height 32
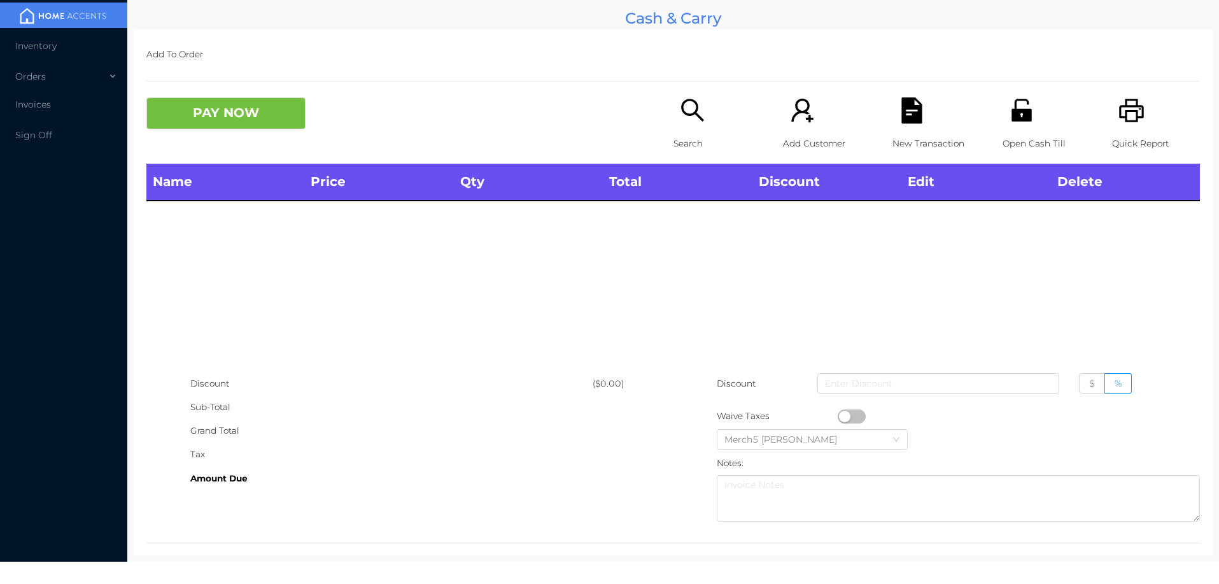
click at [705, 123] on div "Search" at bounding box center [717, 130] width 88 height 66
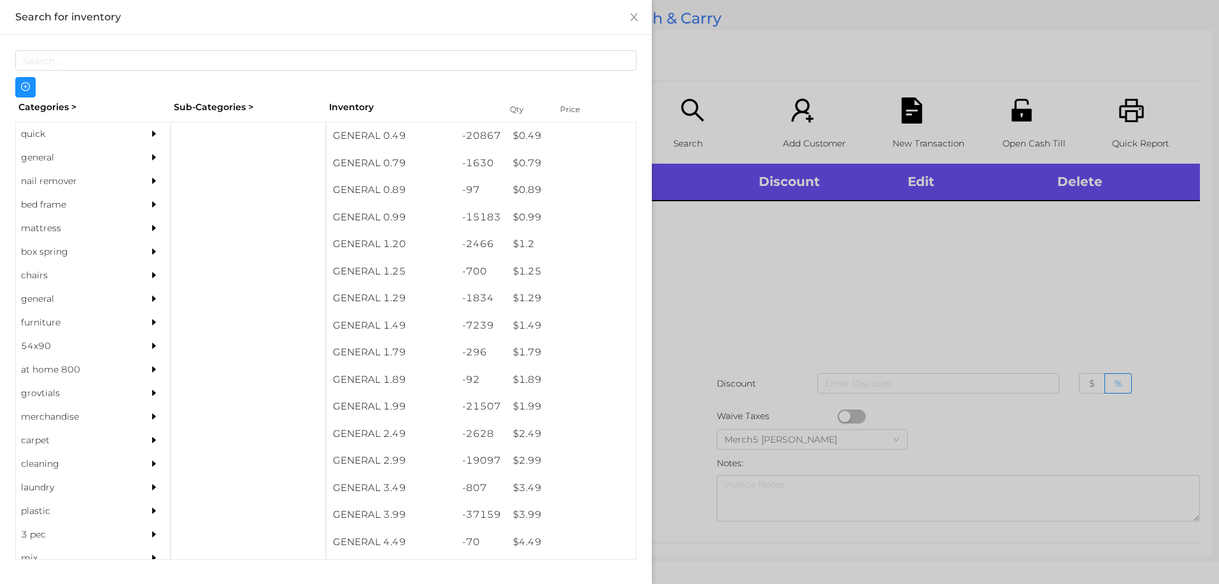
click at [113, 156] on div "general" at bounding box center [74, 158] width 116 height 24
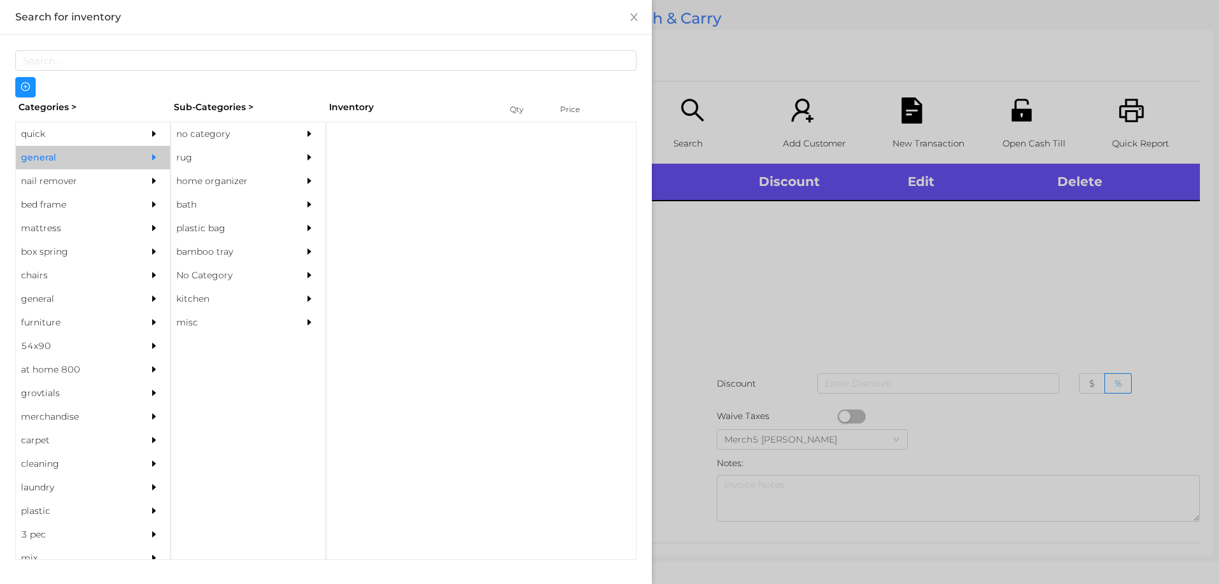
click at [228, 136] on div "no category" at bounding box center [229, 134] width 116 height 24
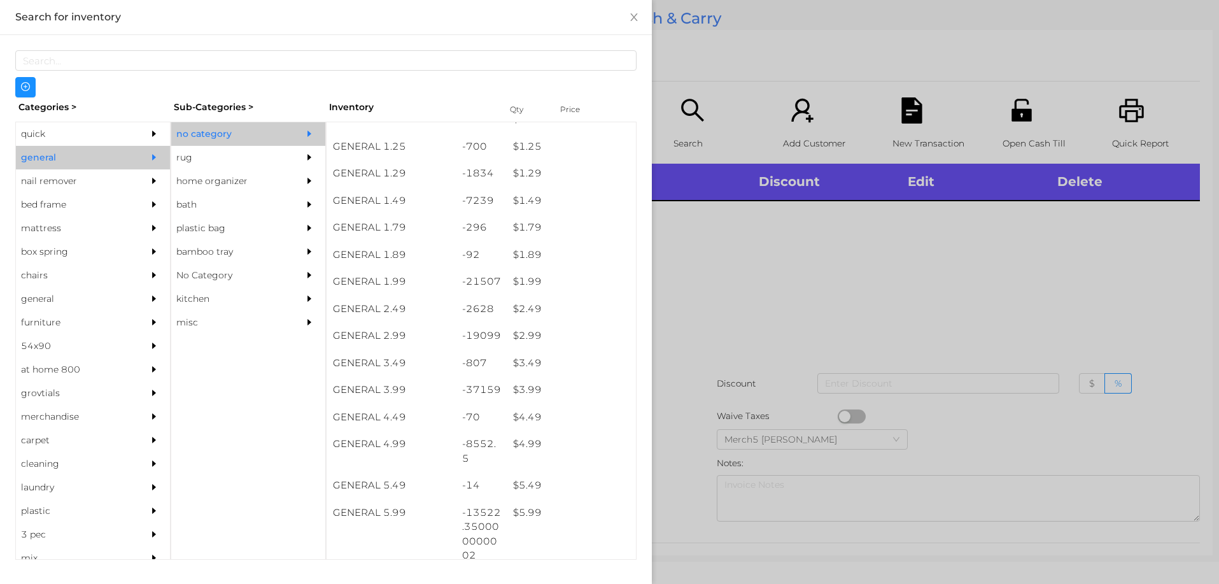
scroll to position [318, 0]
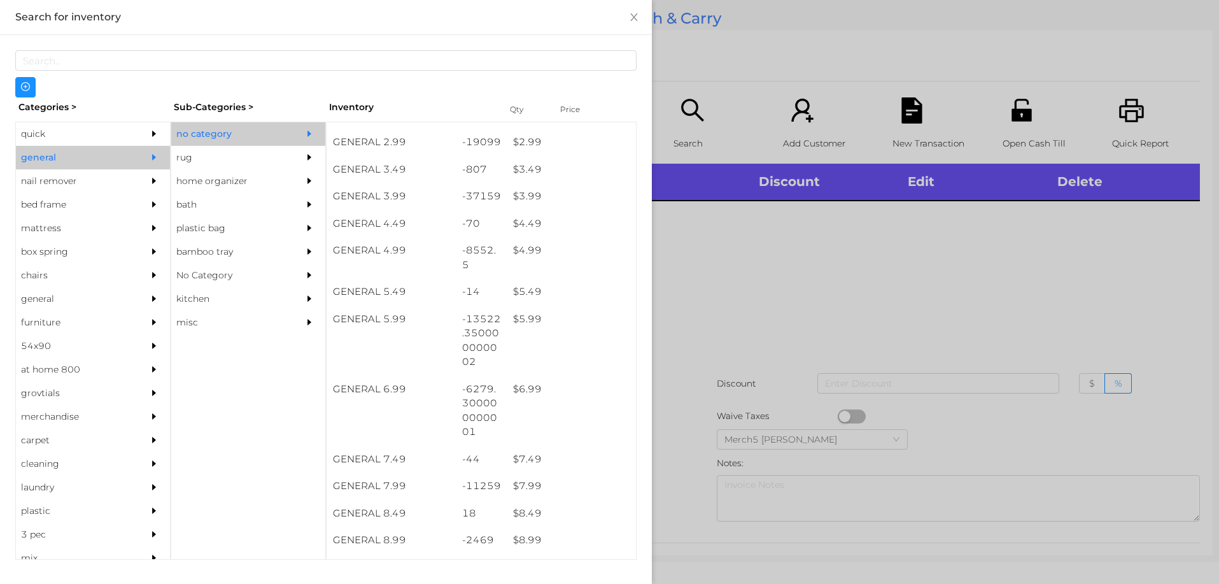
click at [990, 276] on div at bounding box center [609, 292] width 1219 height 584
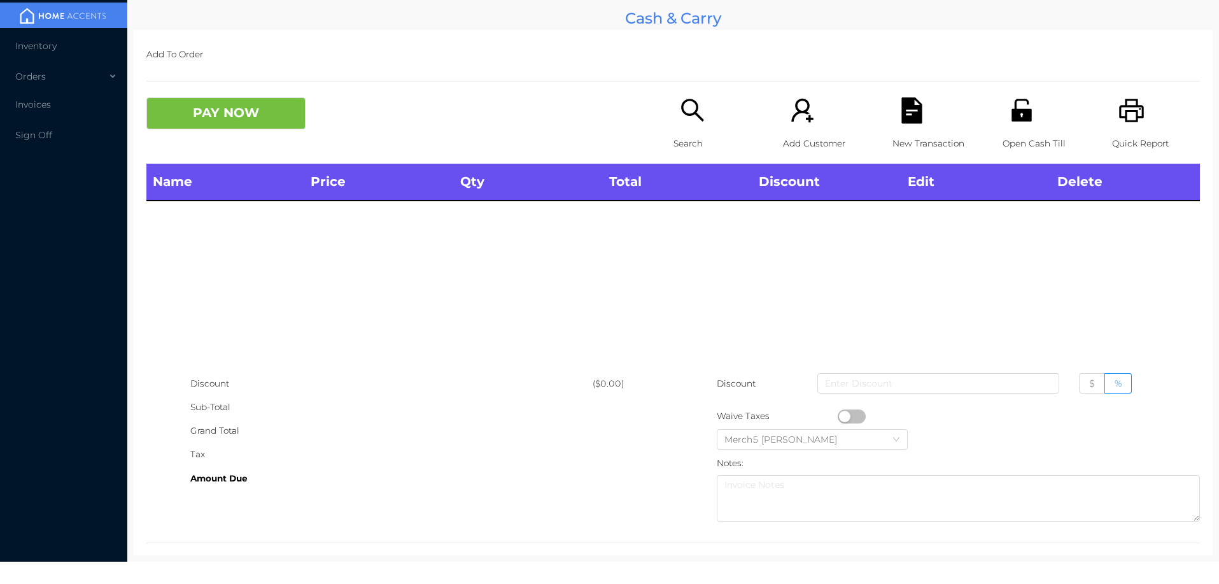
click at [1125, 123] on icon "icon: printer" at bounding box center [1131, 110] width 26 height 26
click at [699, 116] on icon "icon: search" at bounding box center [693, 110] width 26 height 26
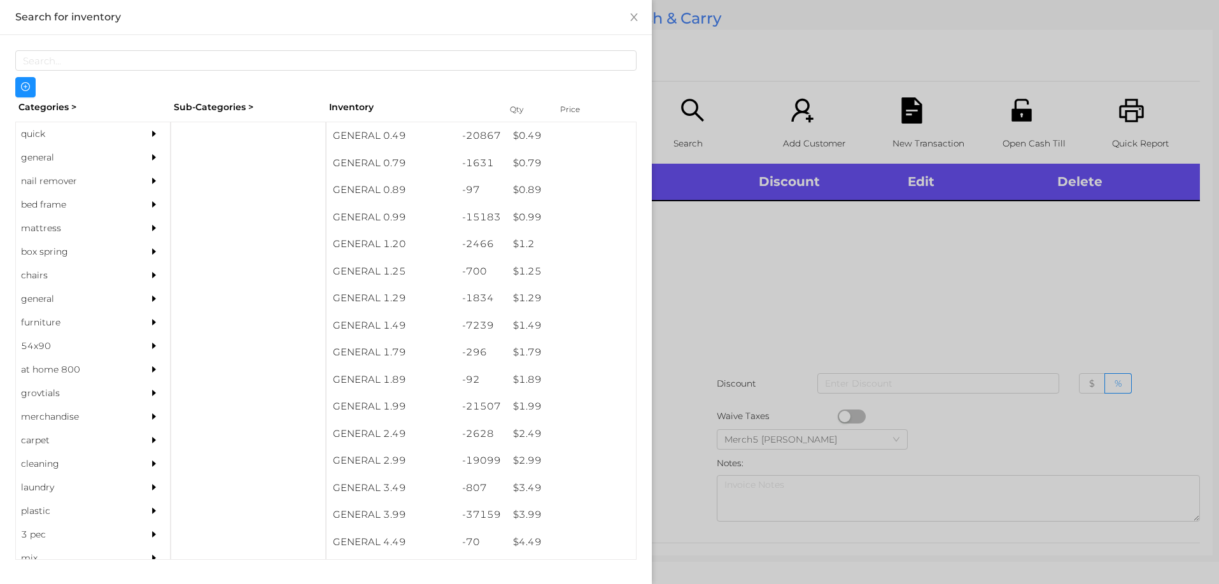
click at [129, 157] on div "general" at bounding box center [93, 158] width 154 height 24
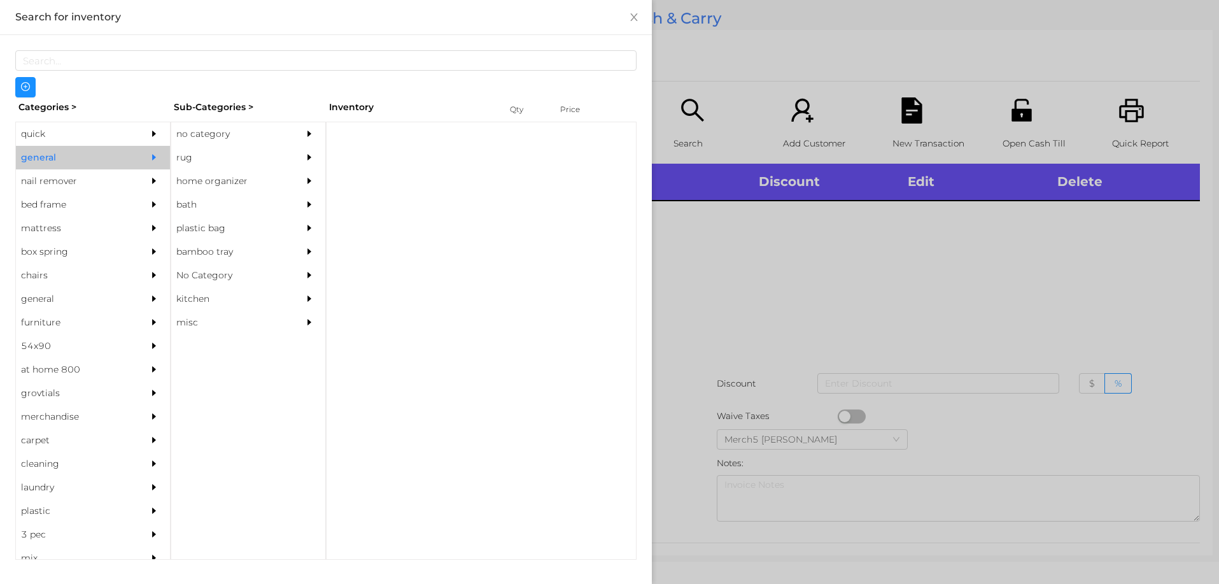
click at [265, 133] on div "no category" at bounding box center [229, 134] width 116 height 24
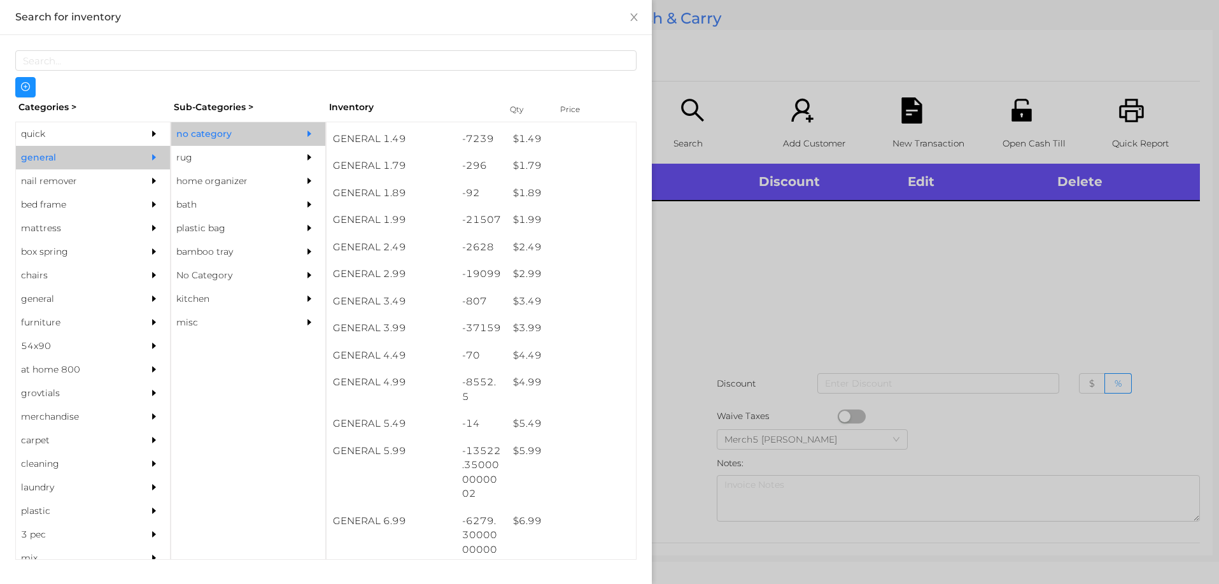
scroll to position [191, 0]
click at [780, 307] on div at bounding box center [609, 292] width 1219 height 584
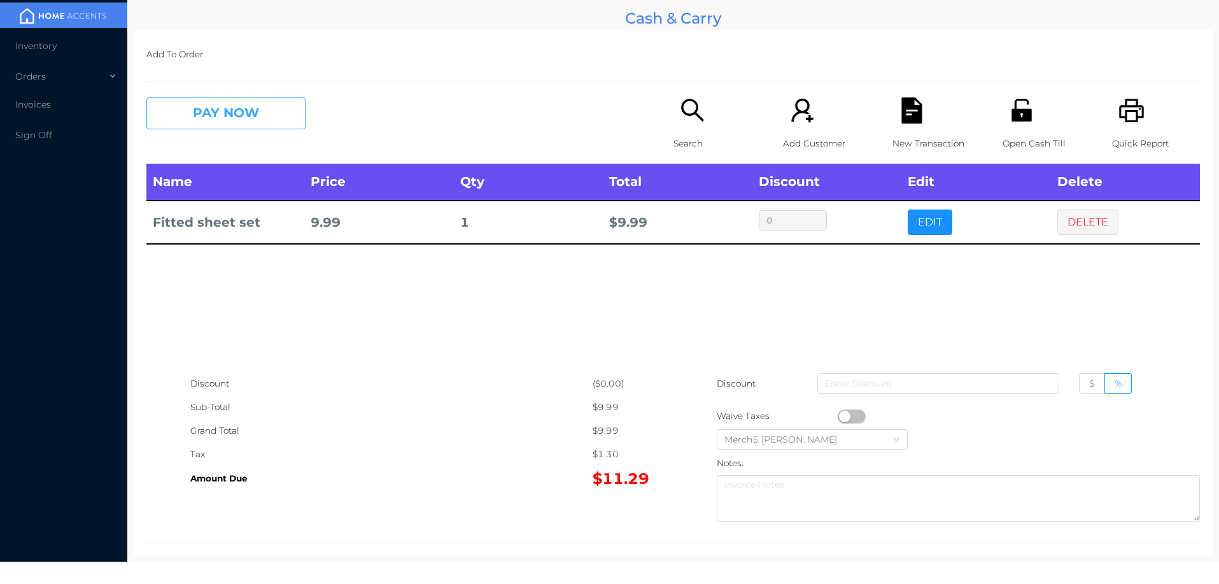
click at [279, 108] on button "PAY NOW" at bounding box center [225, 113] width 159 height 32
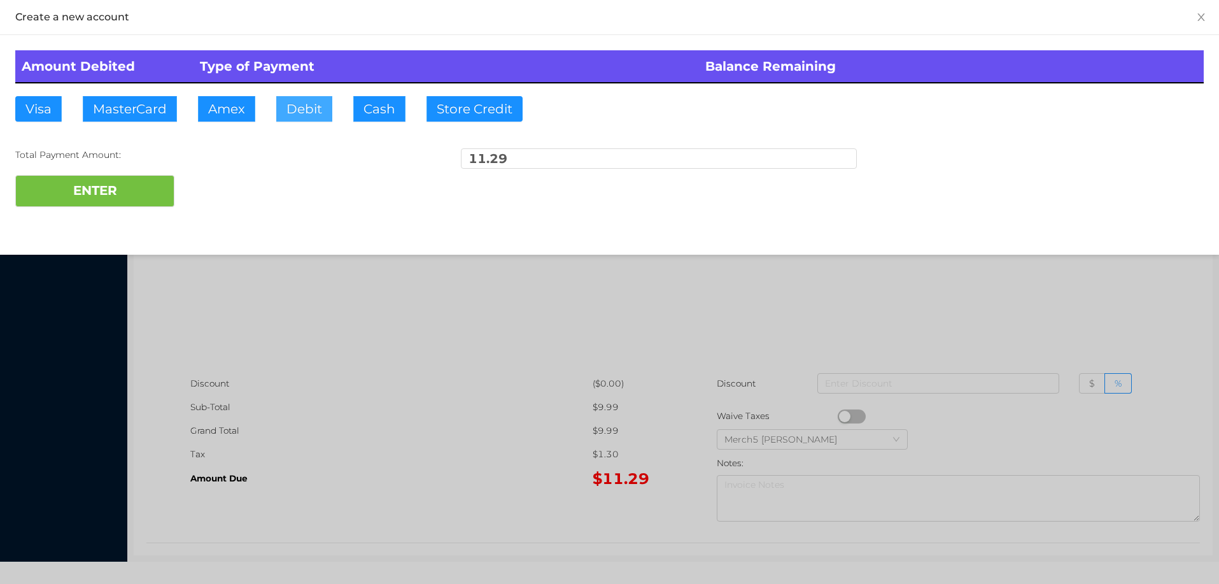
click at [307, 108] on button "Debit" at bounding box center [304, 108] width 56 height 25
click at [144, 197] on button "ENTER" at bounding box center [94, 191] width 159 height 32
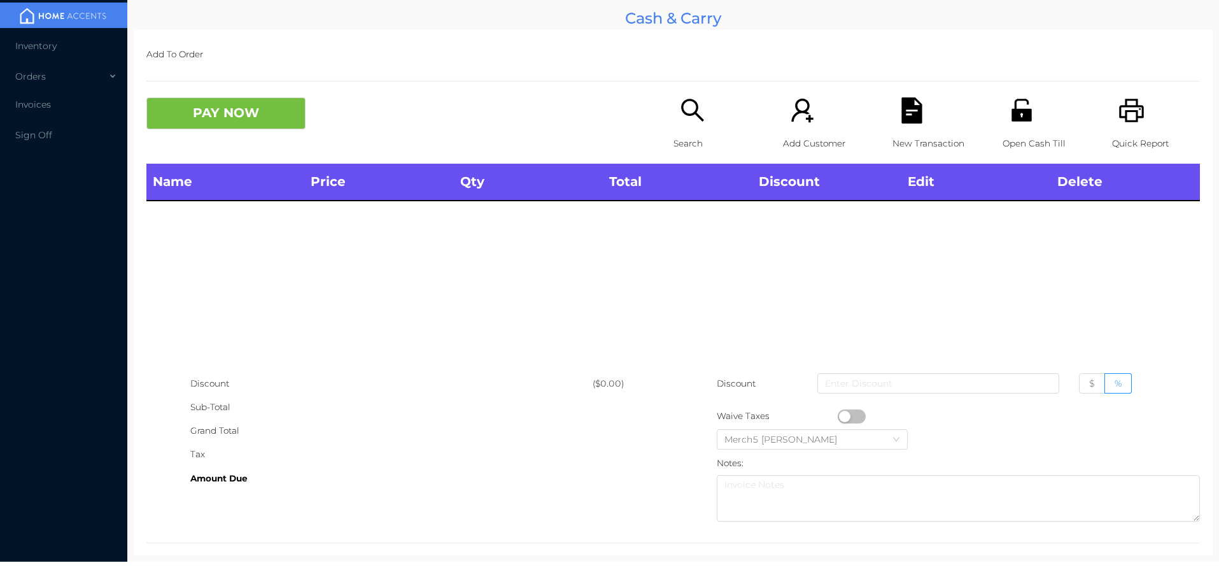
click at [680, 112] on icon "icon: search" at bounding box center [693, 110] width 26 height 26
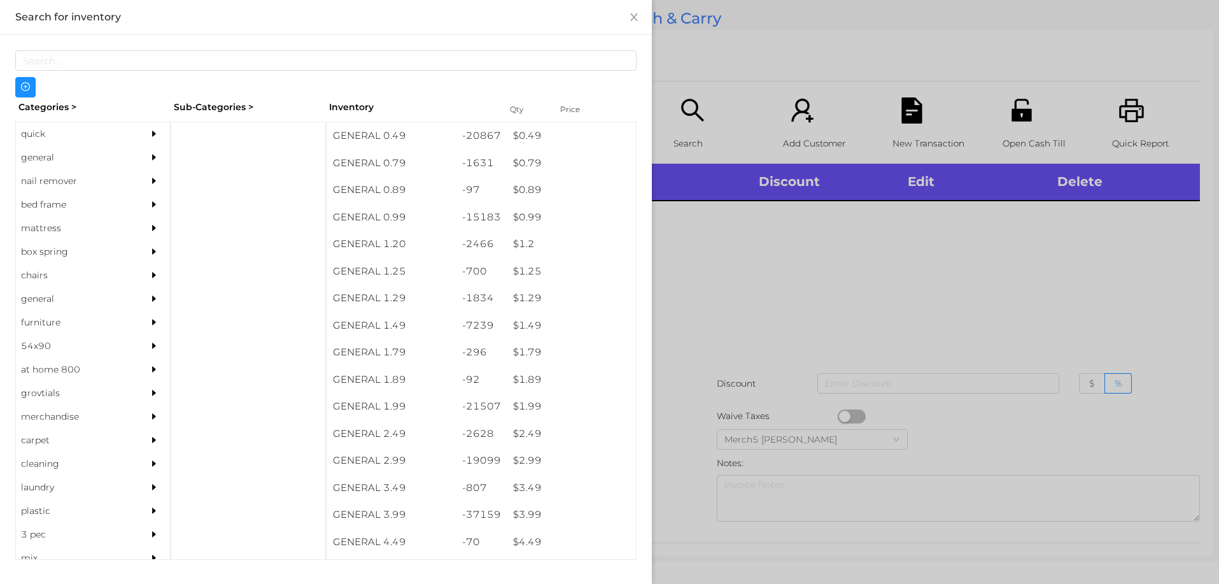
click at [67, 155] on div "general" at bounding box center [74, 158] width 116 height 24
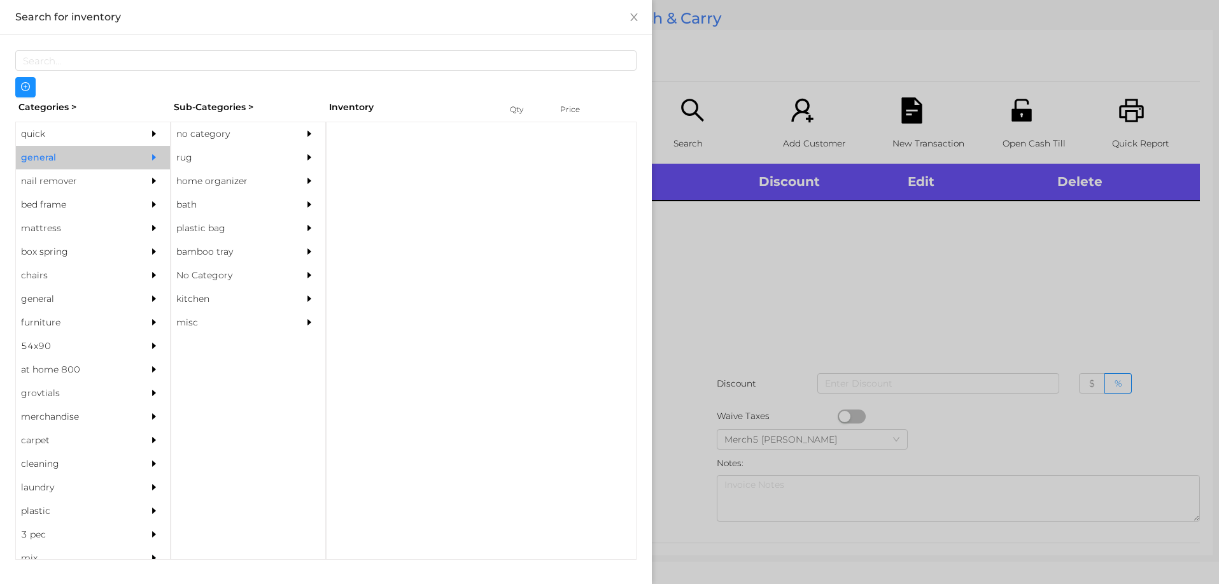
click at [296, 132] on div "no category" at bounding box center [248, 134] width 154 height 24
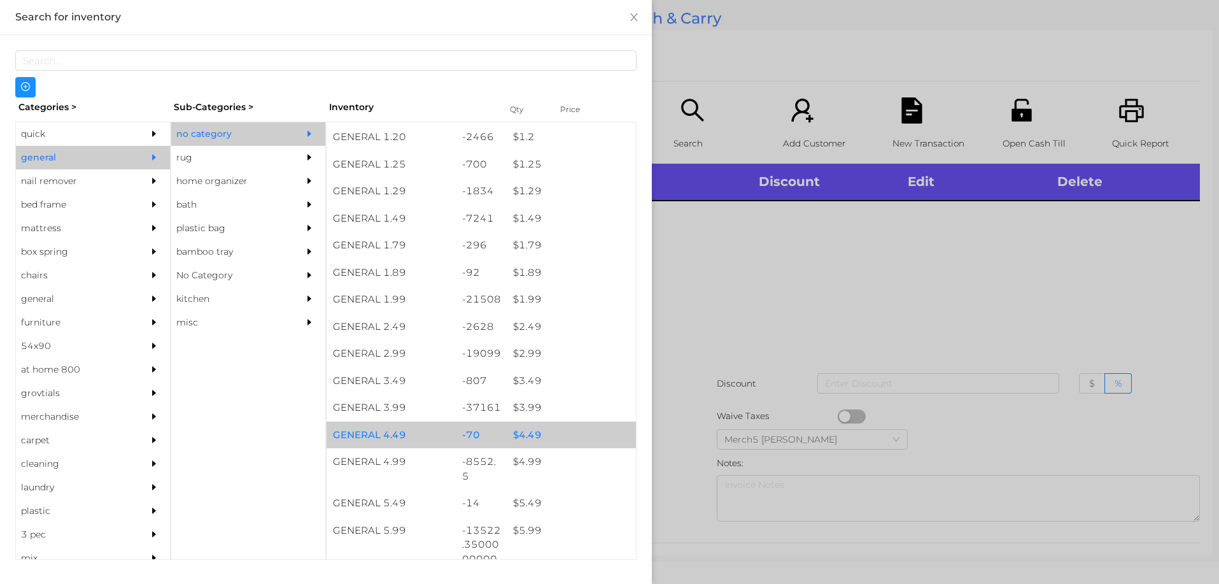
scroll to position [255, 0]
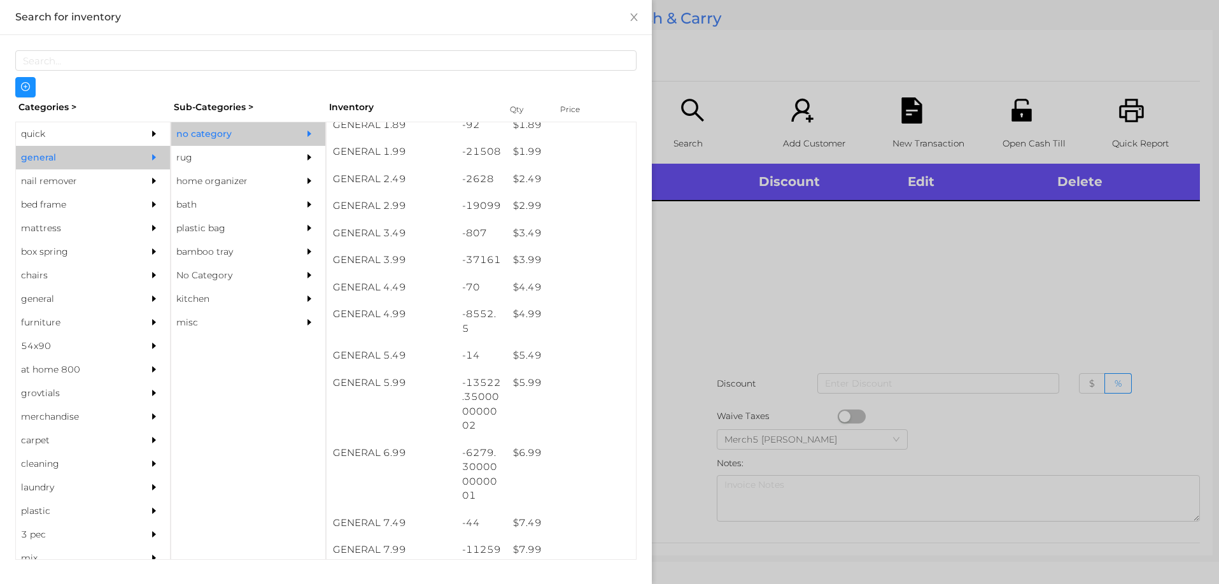
click at [797, 327] on div at bounding box center [609, 292] width 1219 height 584
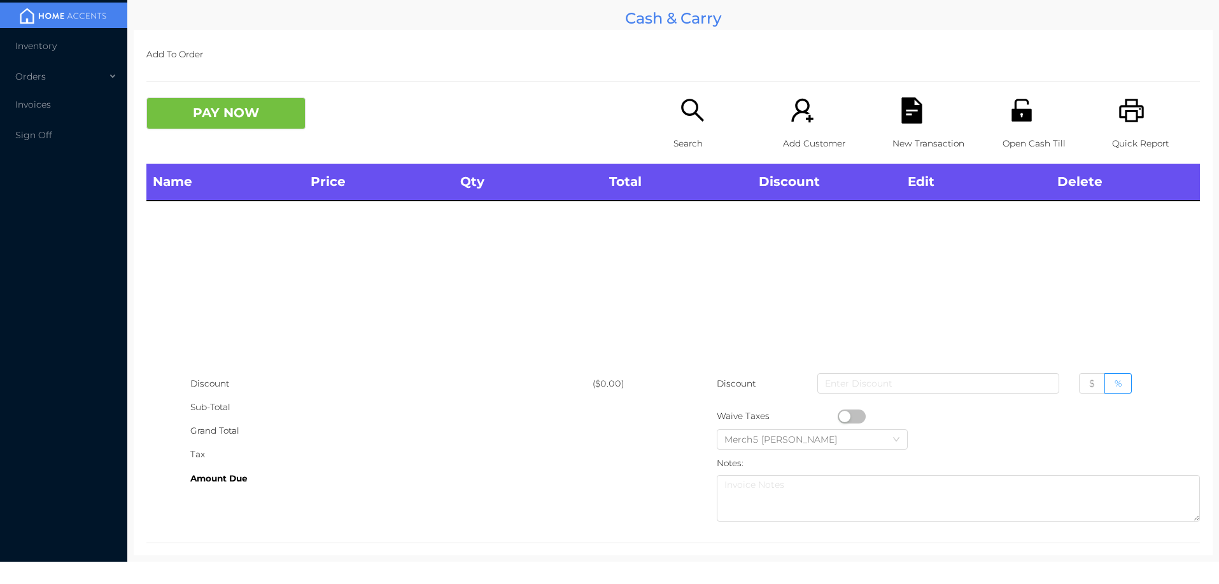
click at [689, 105] on icon "icon: search" at bounding box center [693, 110] width 26 height 26
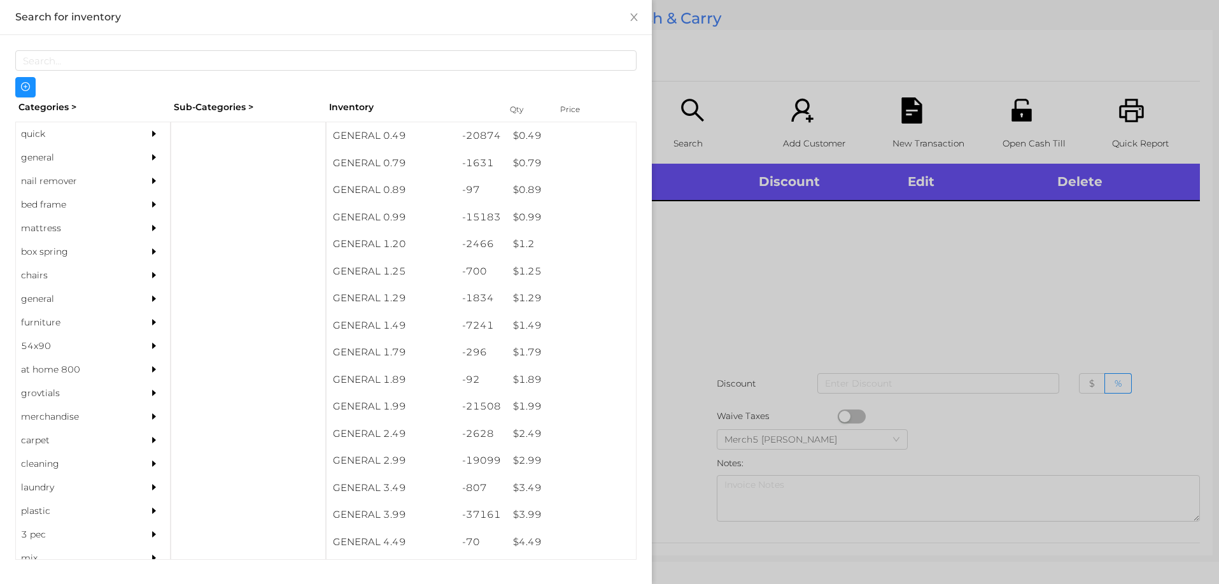
click at [144, 154] on div at bounding box center [156, 158] width 25 height 24
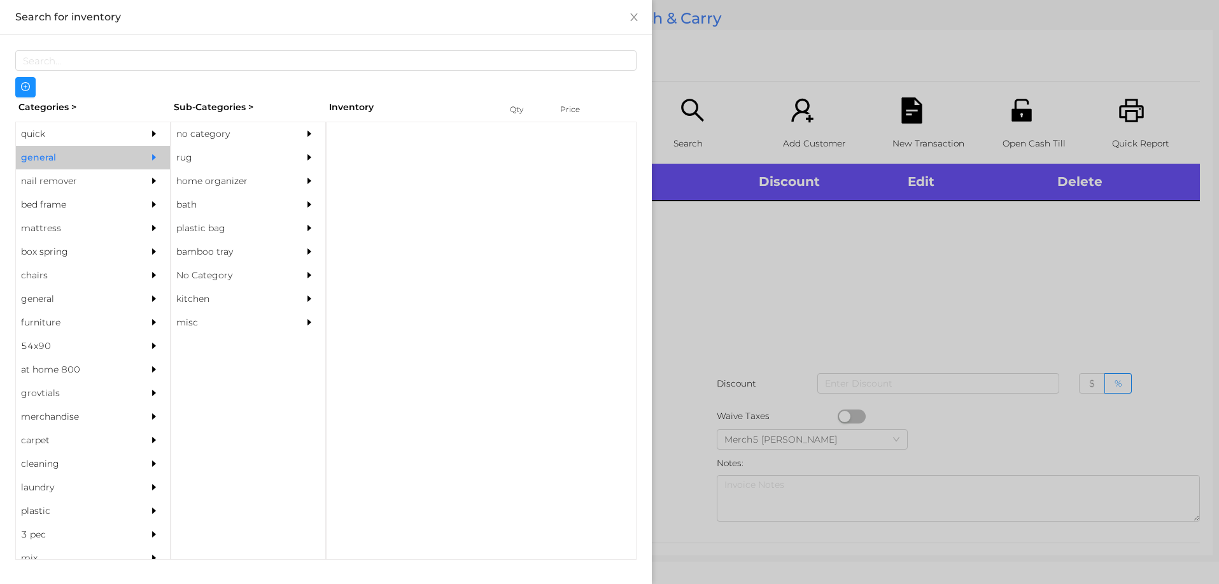
click at [245, 130] on div "no category" at bounding box center [229, 134] width 116 height 24
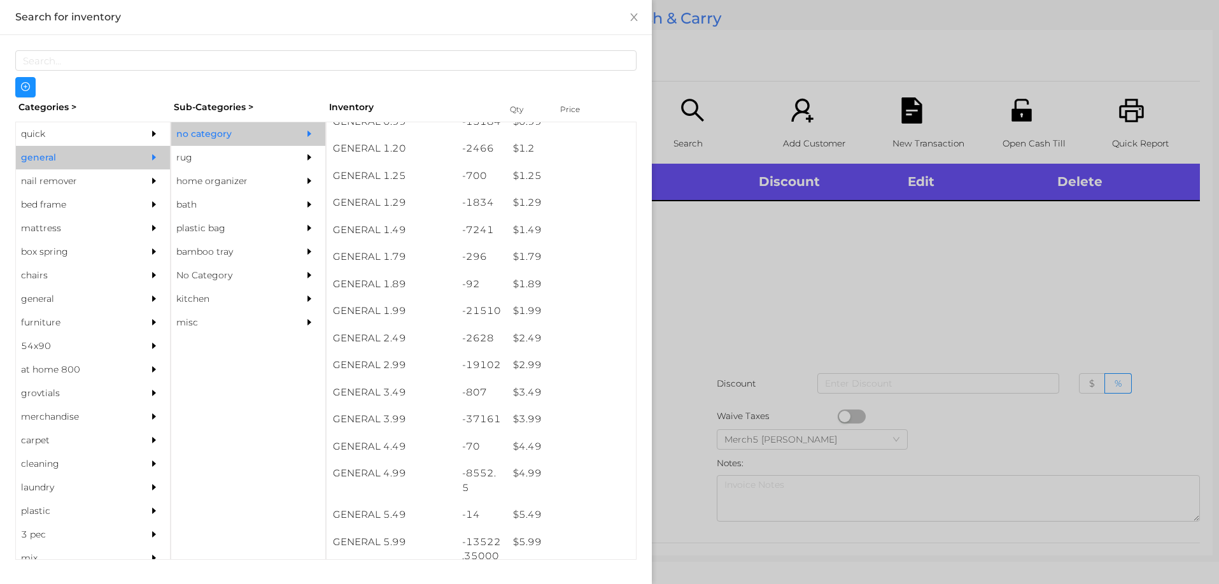
scroll to position [191, 0]
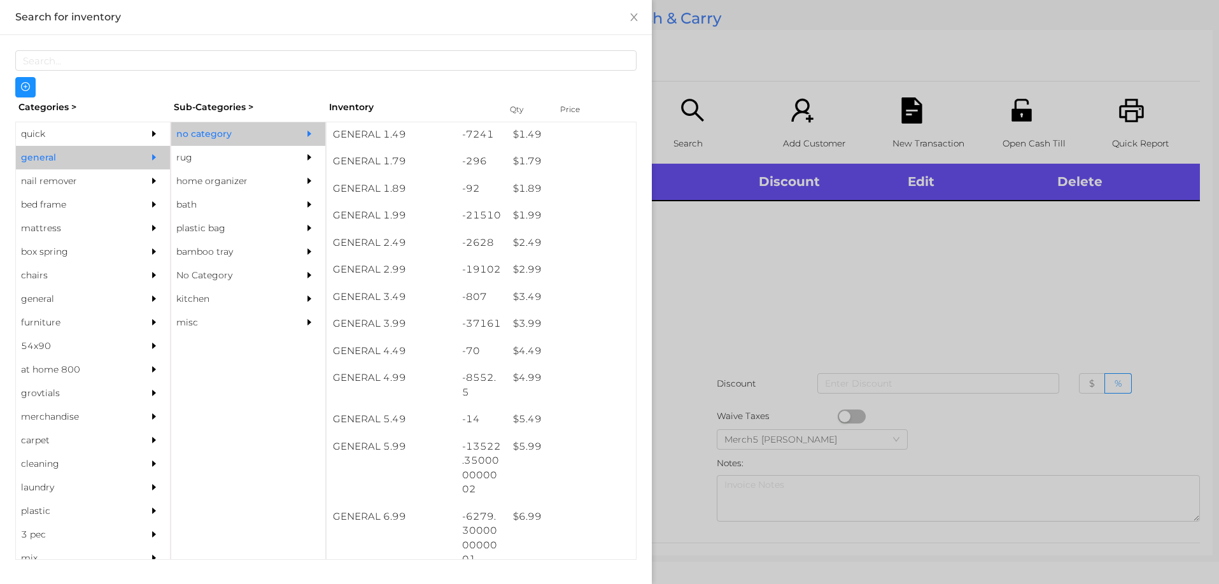
click at [833, 250] on div at bounding box center [609, 292] width 1219 height 584
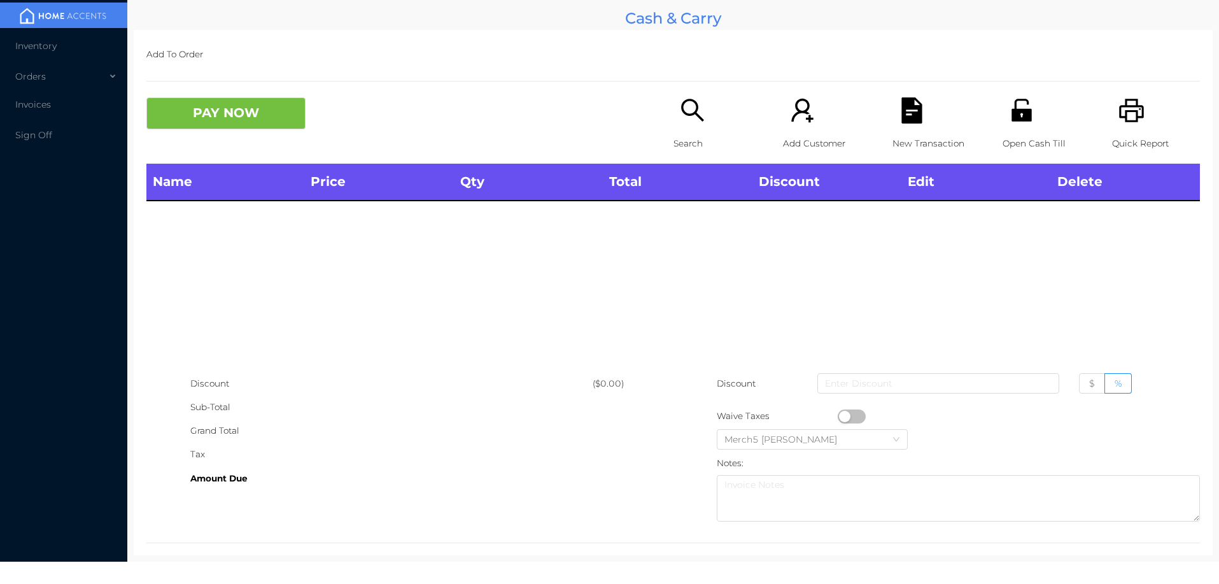
click at [1128, 111] on icon "icon: printer" at bounding box center [1131, 110] width 24 height 23
click at [707, 121] on div "Search" at bounding box center [717, 130] width 88 height 66
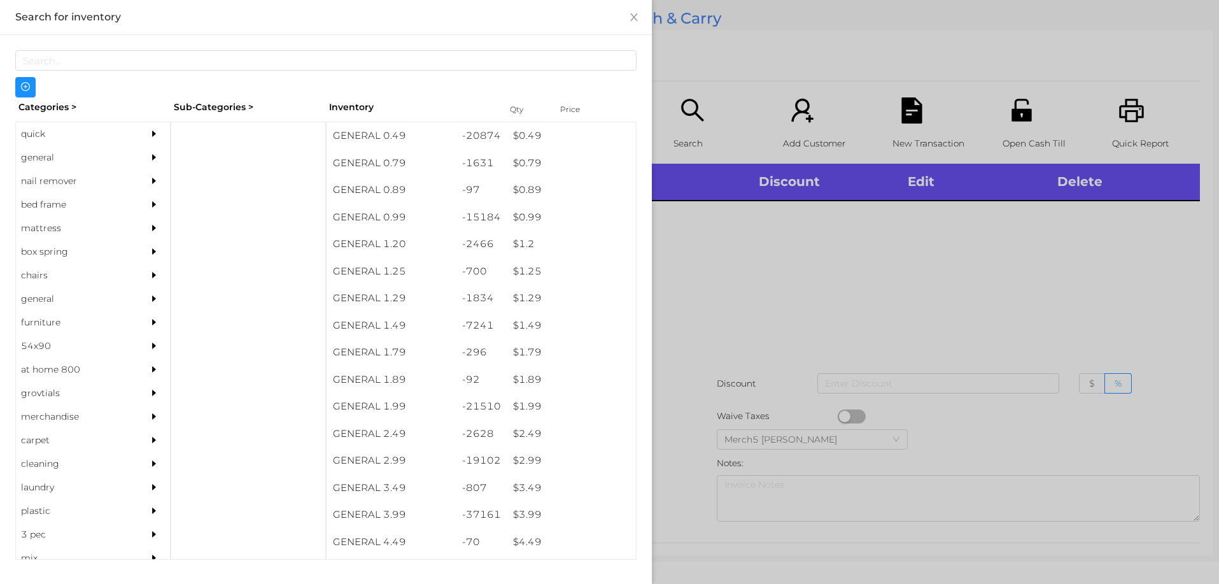
click at [144, 160] on div at bounding box center [156, 158] width 25 height 24
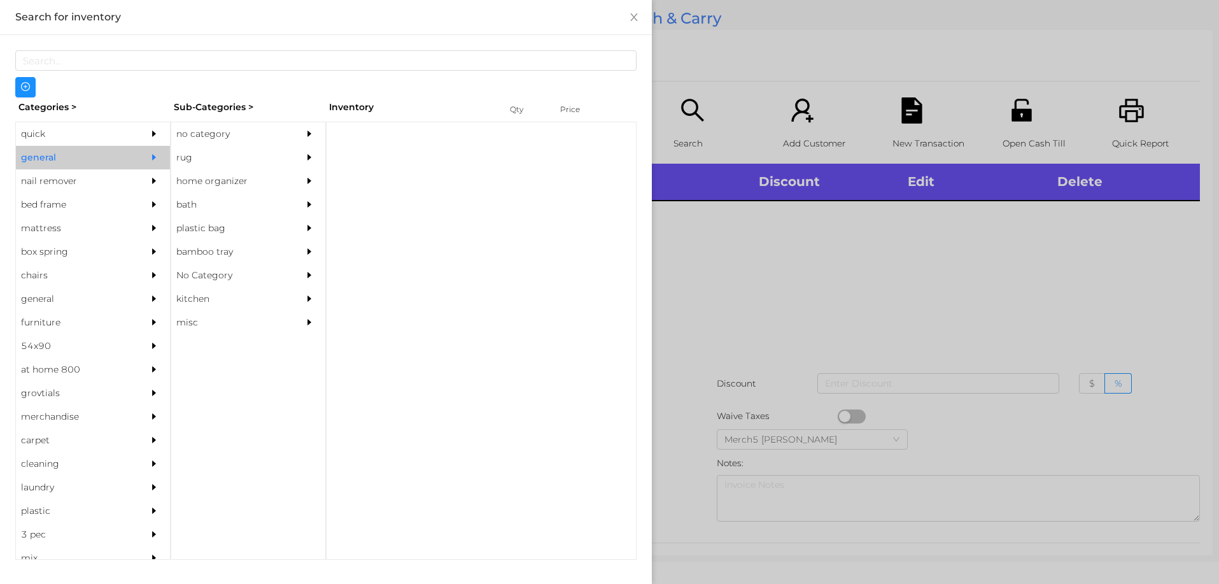
click at [266, 143] on div "no category" at bounding box center [229, 134] width 116 height 24
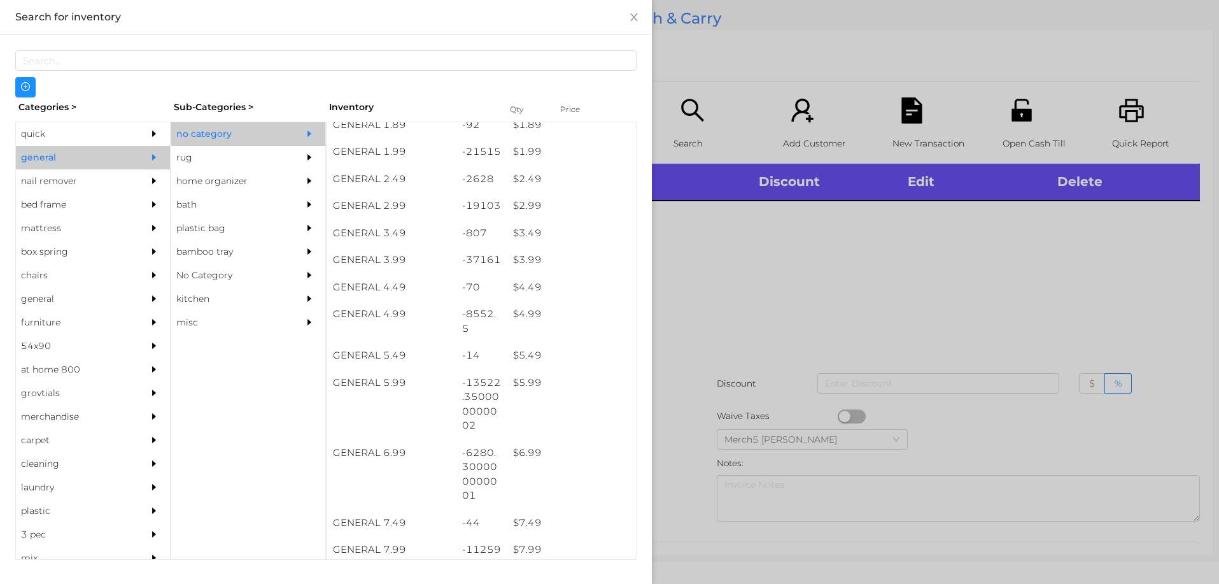
scroll to position [509, 0]
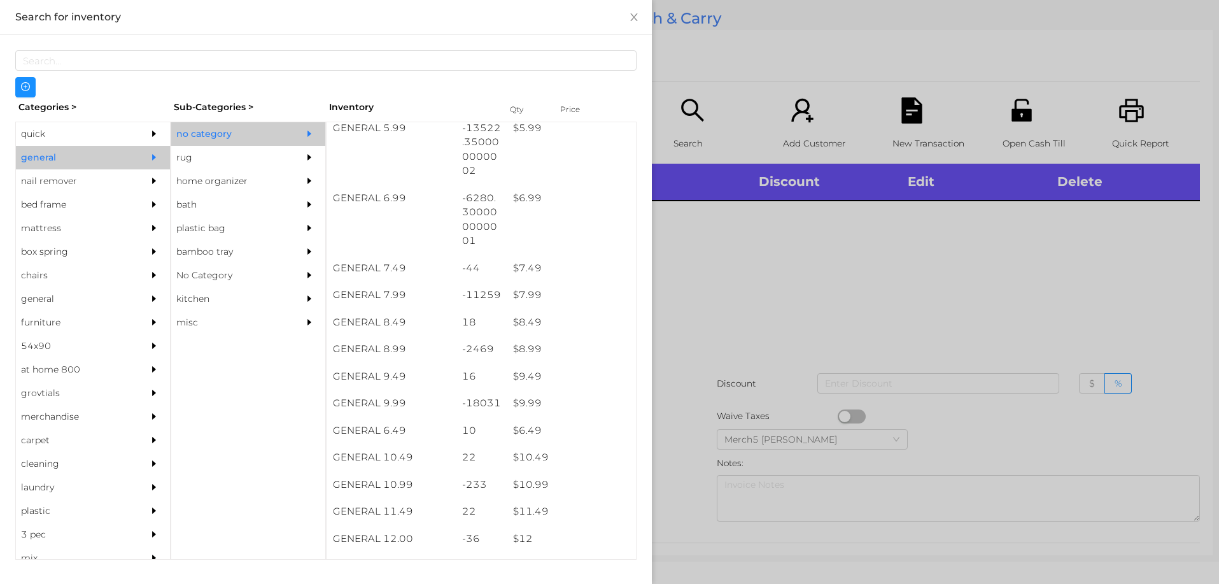
click at [943, 346] on div at bounding box center [609, 292] width 1219 height 584
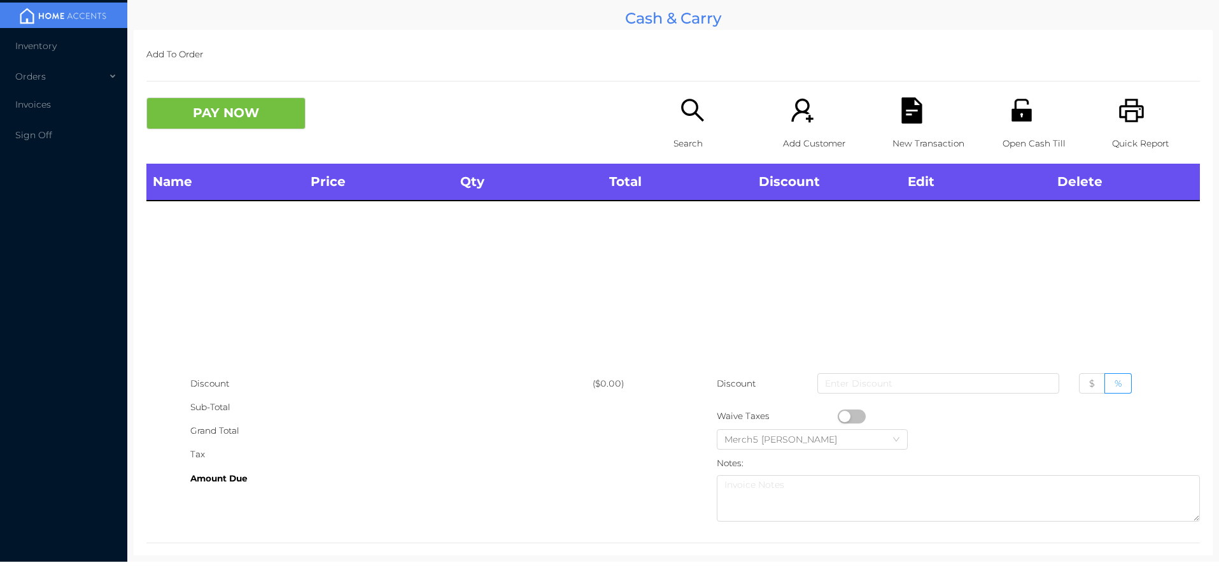
click at [692, 114] on icon "icon: search" at bounding box center [692, 110] width 23 height 23
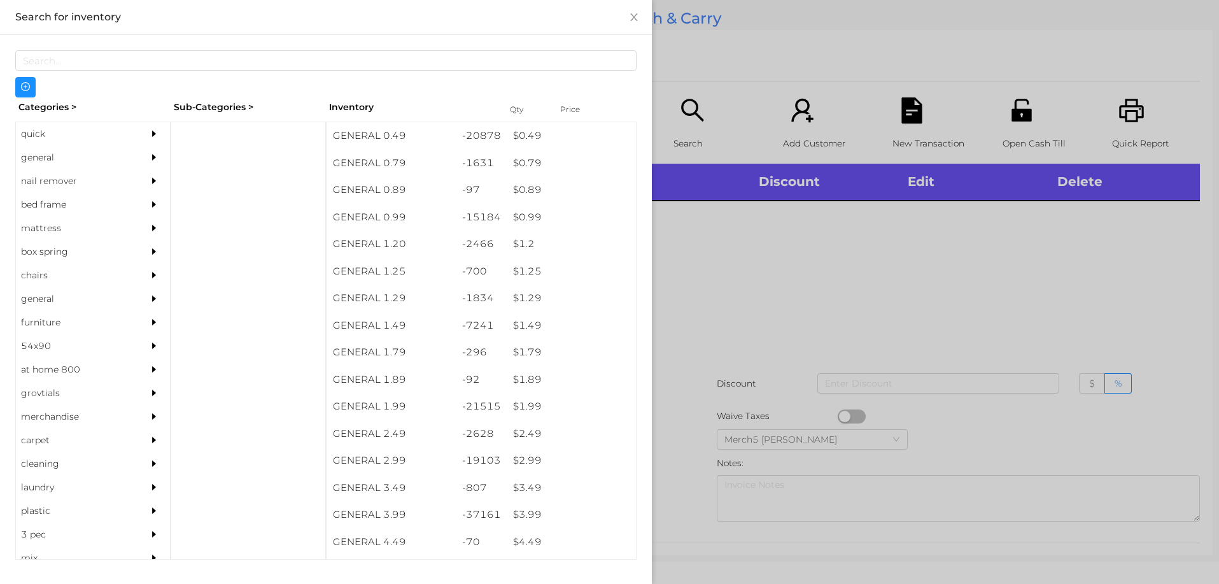
click at [150, 160] on icon "icon: caret-right" at bounding box center [154, 157] width 9 height 9
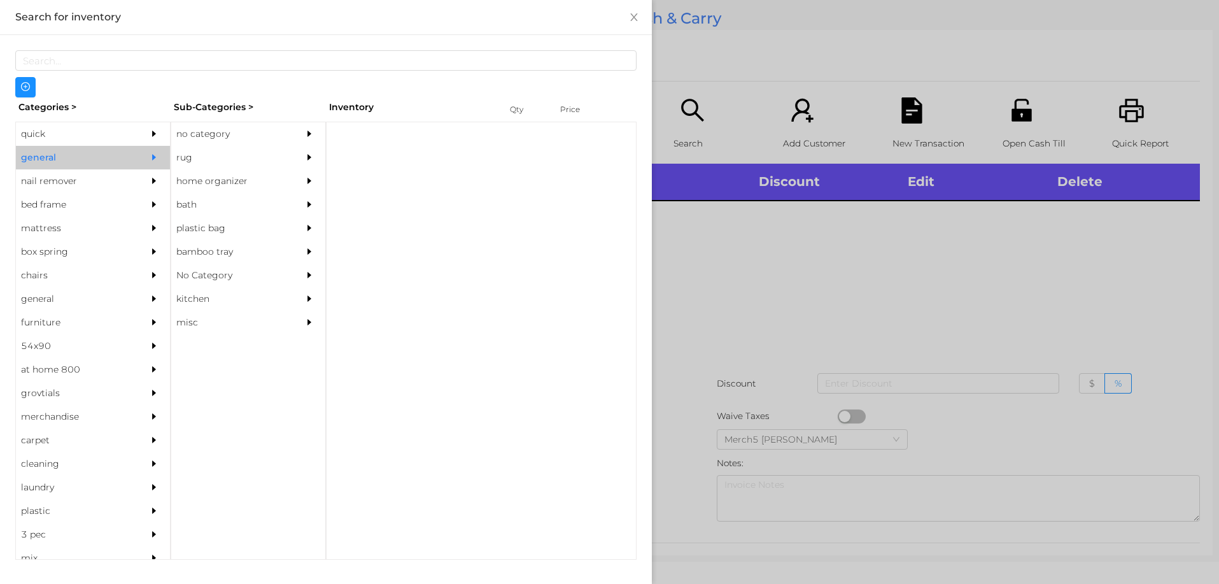
click at [241, 143] on div "no category" at bounding box center [229, 134] width 116 height 24
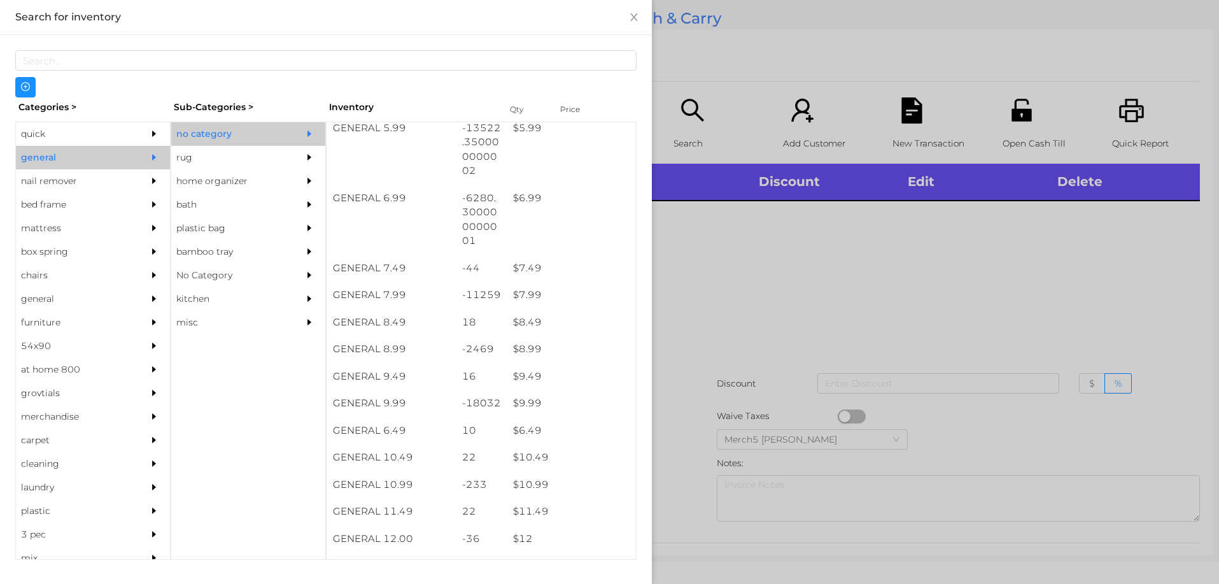
click at [1080, 268] on div at bounding box center [609, 292] width 1219 height 584
